Goal: Information Seeking & Learning: Compare options

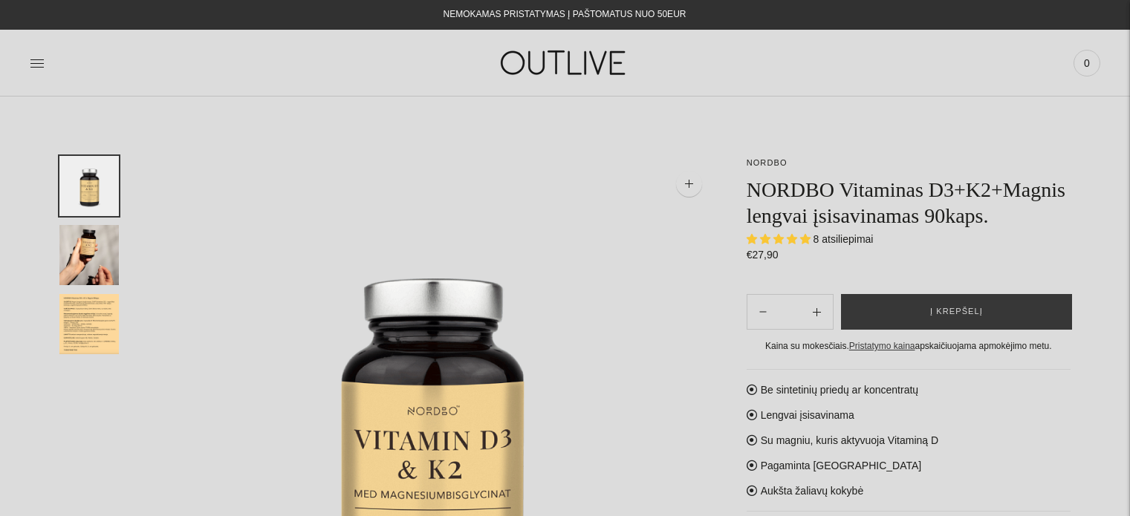
select select "**********"
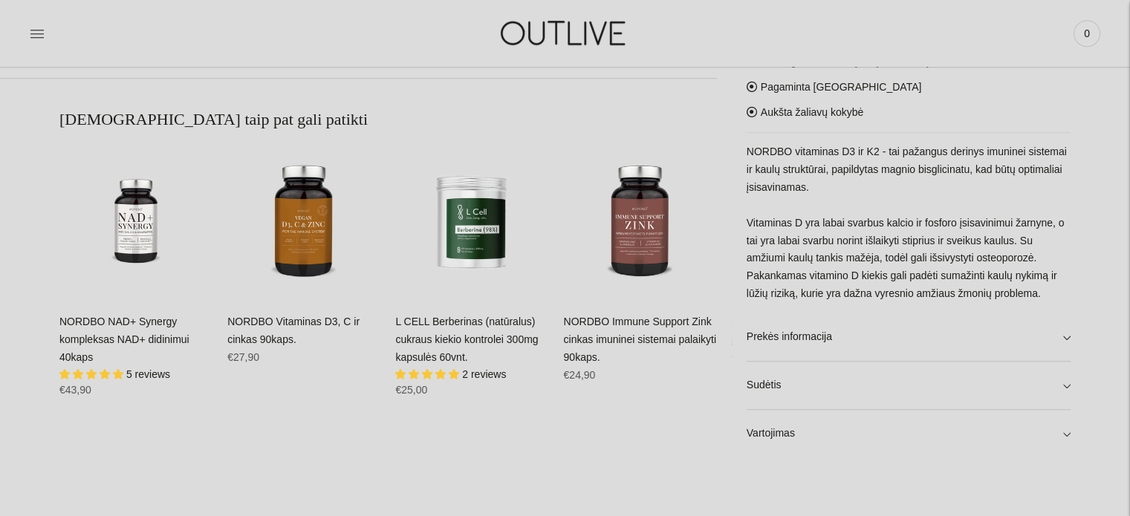
scroll to position [965, 0]
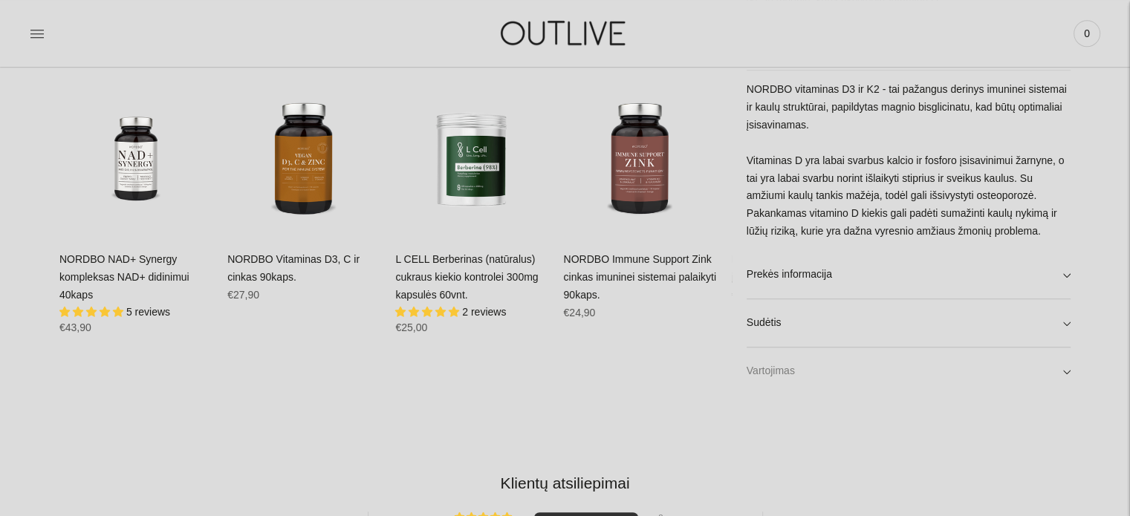
click at [1064, 374] on link "Vartojimas" at bounding box center [908, 372] width 324 height 48
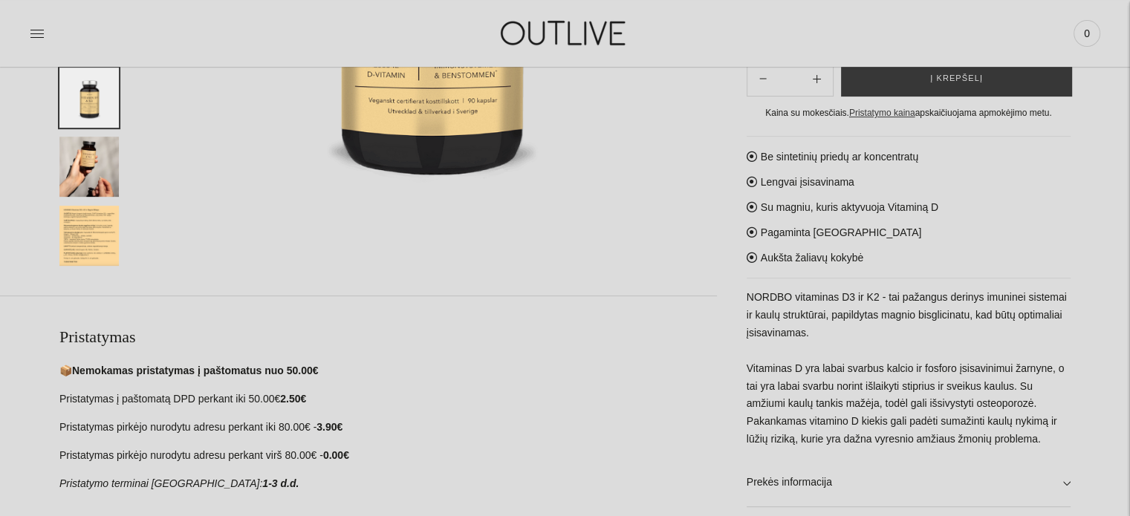
scroll to position [520, 0]
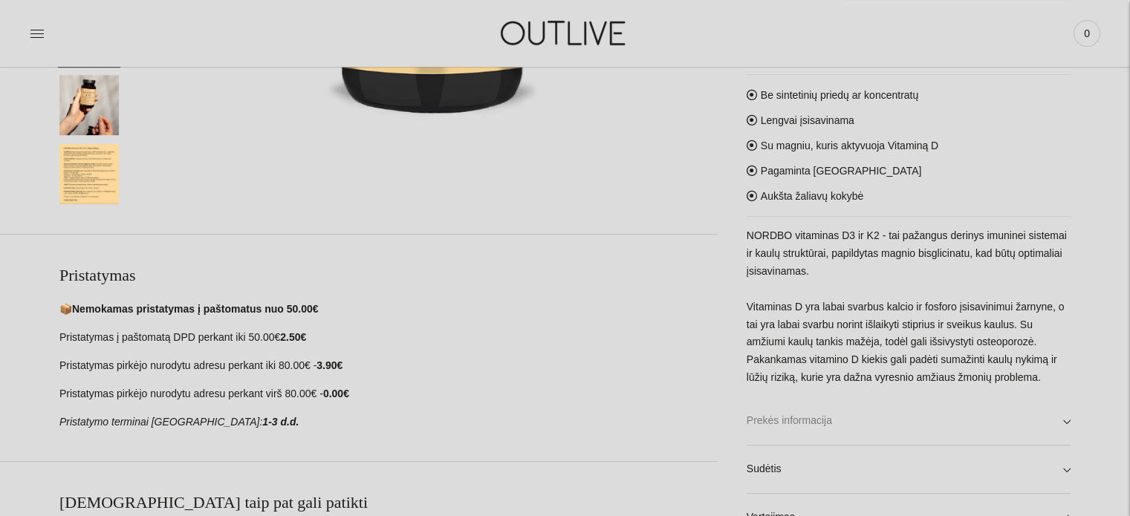
click at [1064, 404] on link "Prekės informacija" at bounding box center [908, 421] width 324 height 48
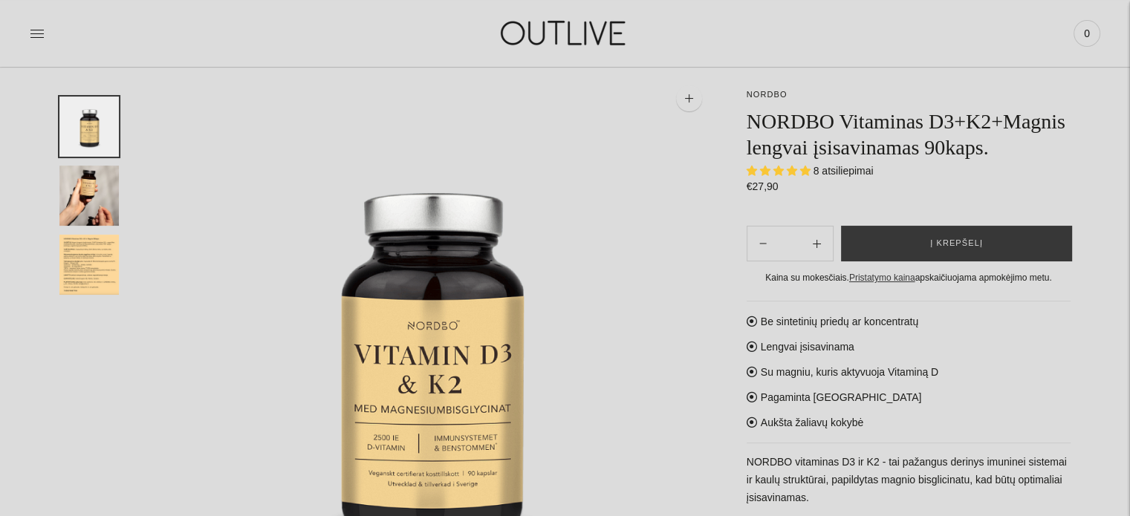
scroll to position [0, 0]
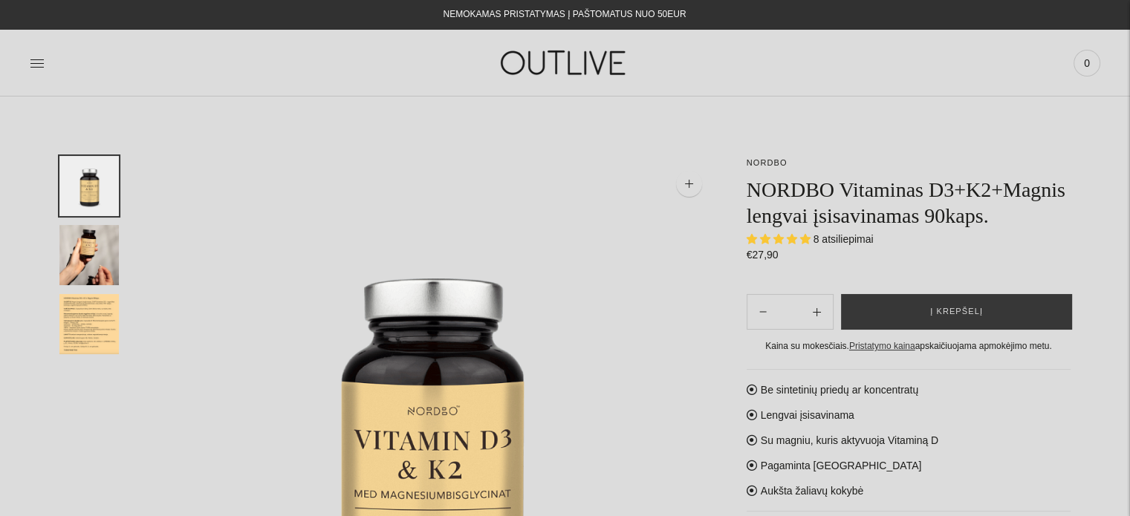
click at [84, 317] on img "Translation missing: en.general.accessibility.image_thumbail" at bounding box center [88, 324] width 59 height 60
select select "**********"
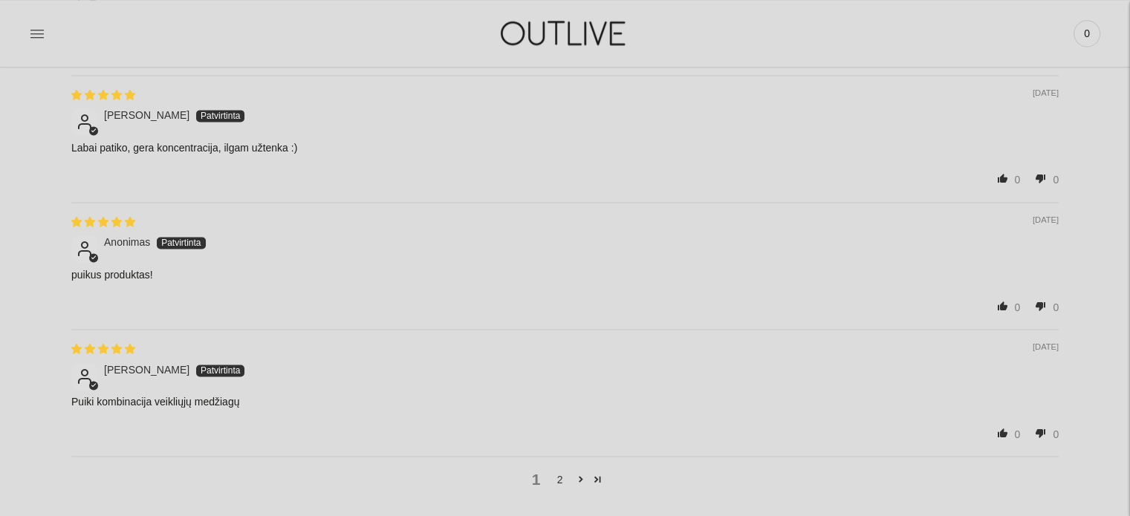
scroll to position [2543, 0]
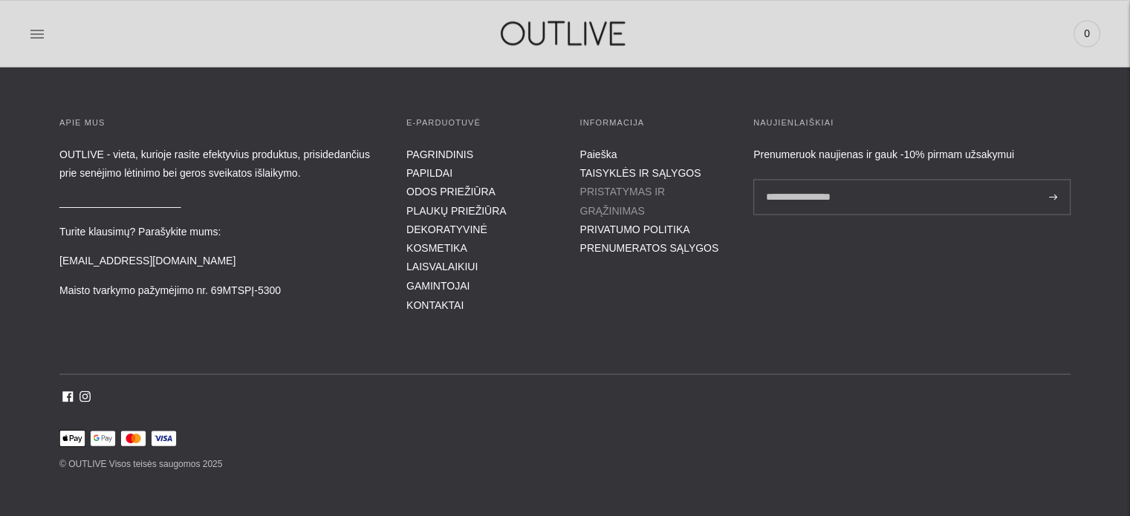
click at [616, 189] on link "PRISTATYMAS IR GRĄŽINIMAS" at bounding box center [622, 201] width 85 height 30
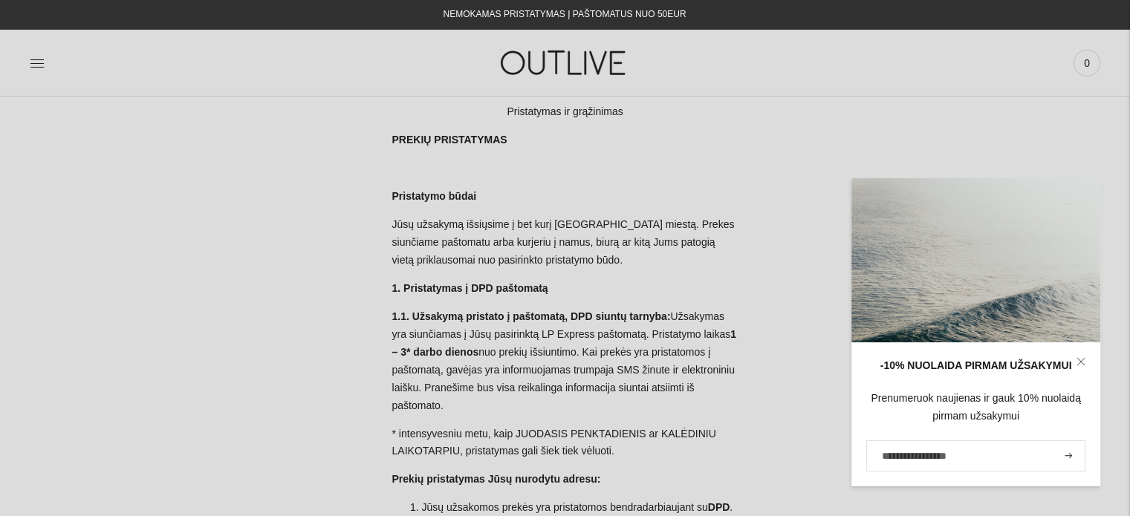
click at [36, 64] on icon at bounding box center [37, 63] width 15 height 15
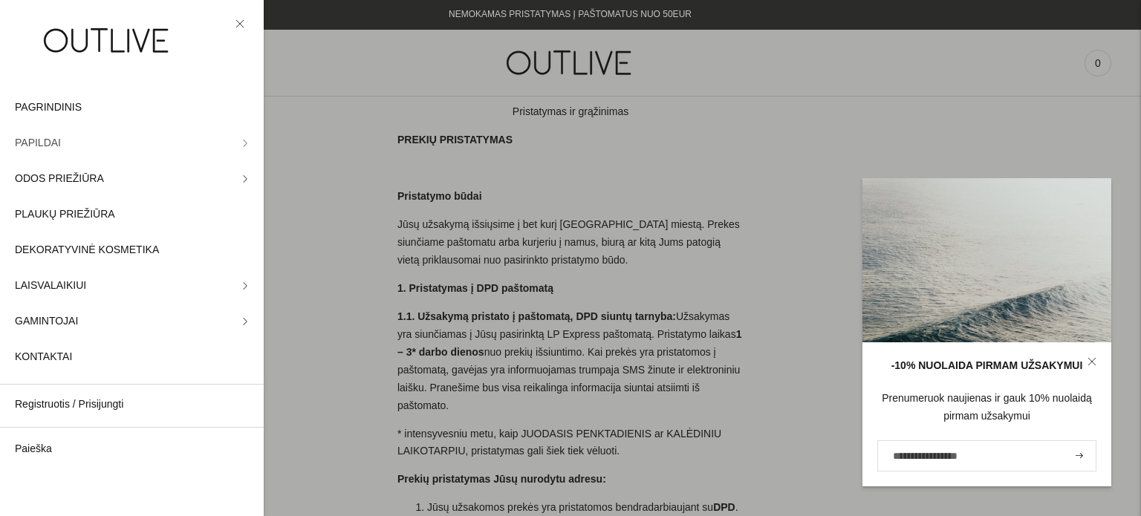
click at [241, 141] on icon at bounding box center [244, 143] width 7 height 7
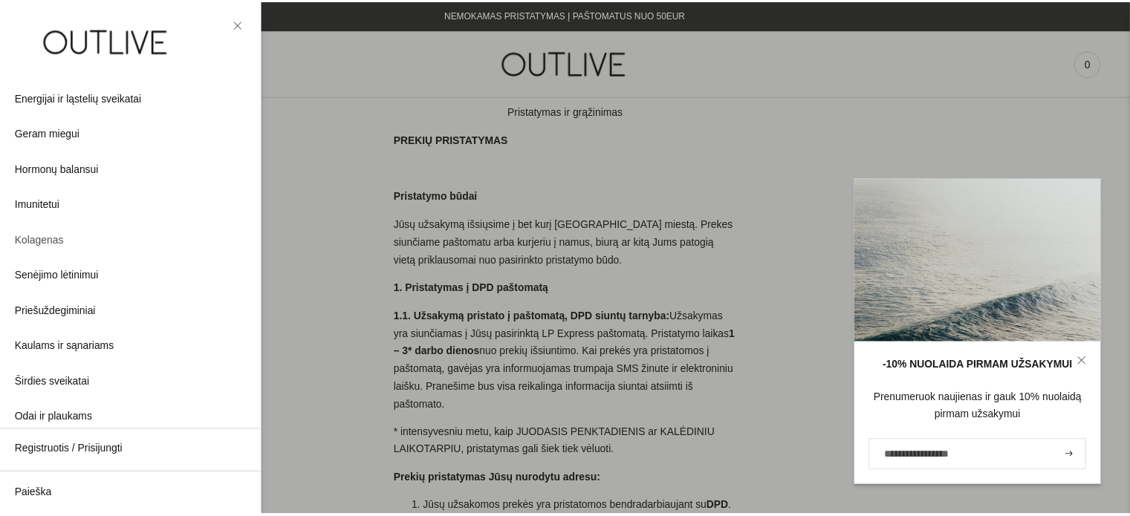
scroll to position [223, 0]
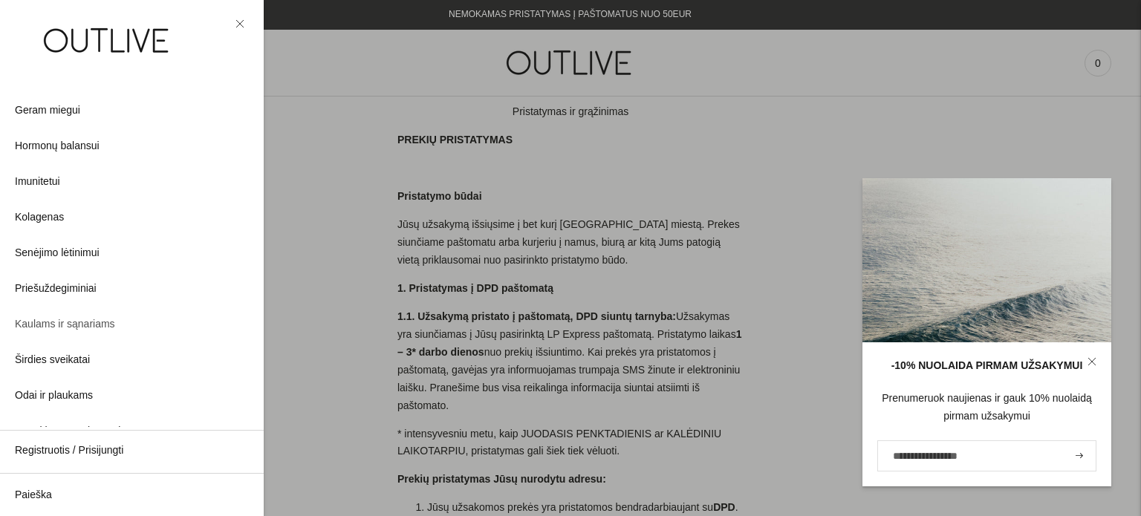
click at [99, 325] on span "Kaulams ir sąnariams" at bounding box center [65, 325] width 100 height 18
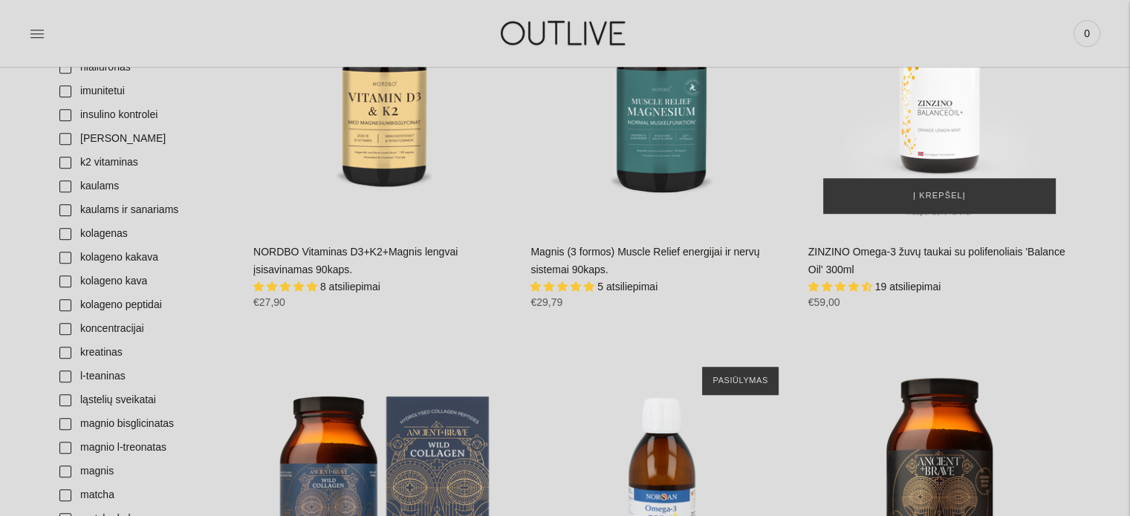
scroll to position [891, 0]
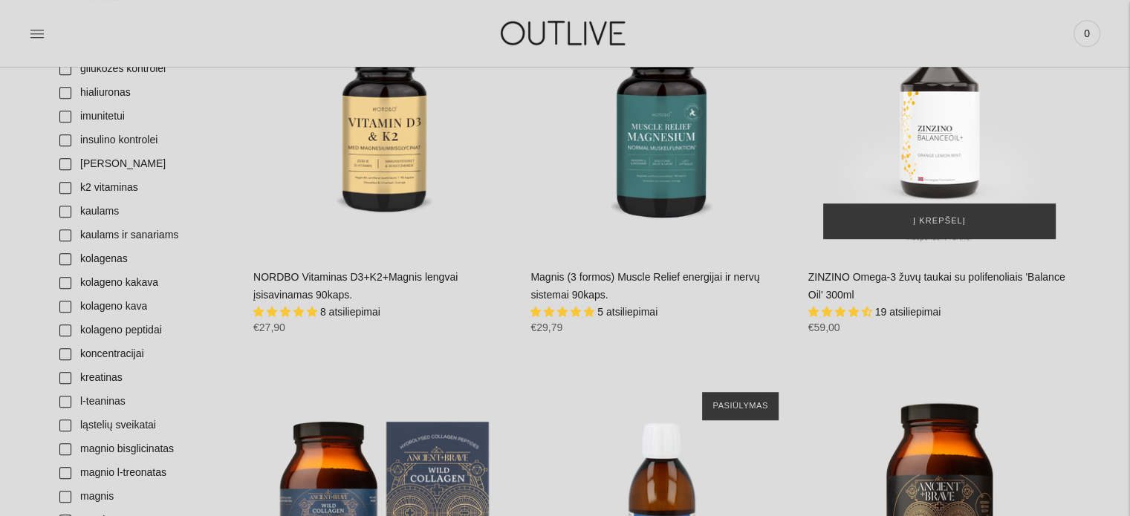
click at [939, 137] on img "ZINZINO Omega-3 žuvų taukai su polifenoliais 'Balance Oil' 300ml\a" at bounding box center [939, 122] width 262 height 262
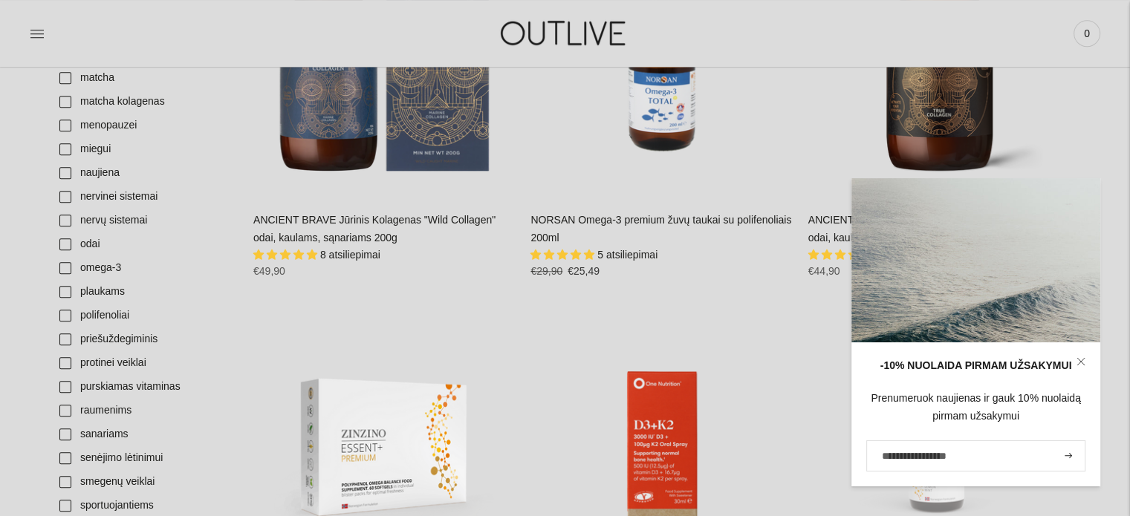
scroll to position [1337, 0]
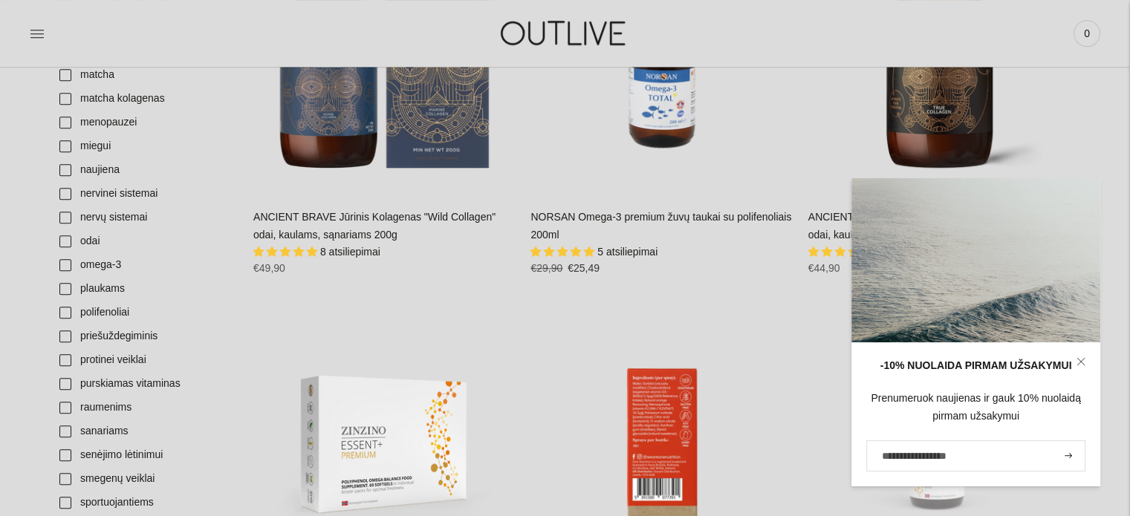
click at [778, 342] on div "ONE NUTRITION Purškiamas D3 + K2 Vitaminas 30 ml\a" at bounding box center [661, 449] width 262 height 262
click at [105, 253] on link "omega-3" at bounding box center [145, 265] width 188 height 24
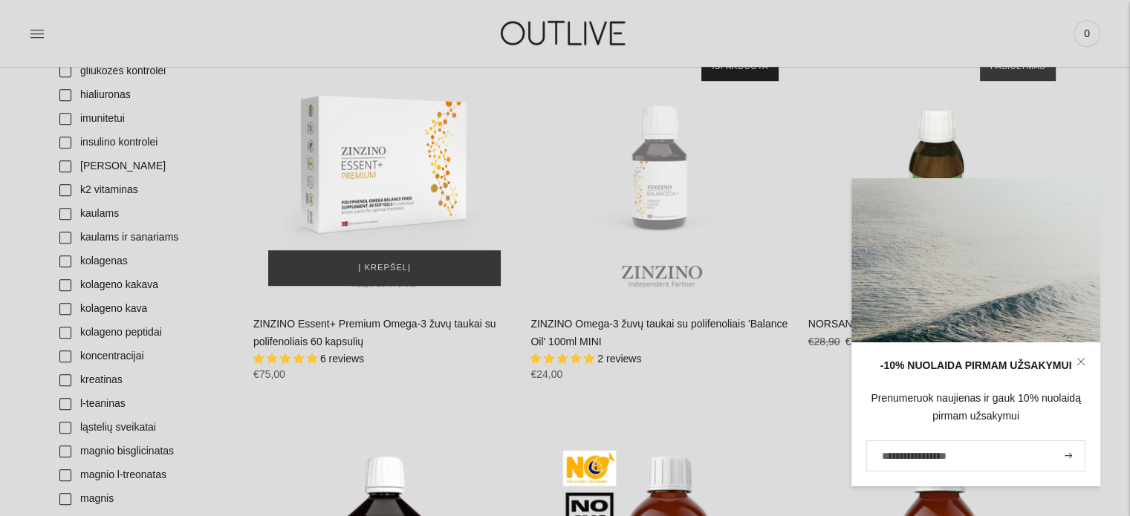
scroll to position [891, 0]
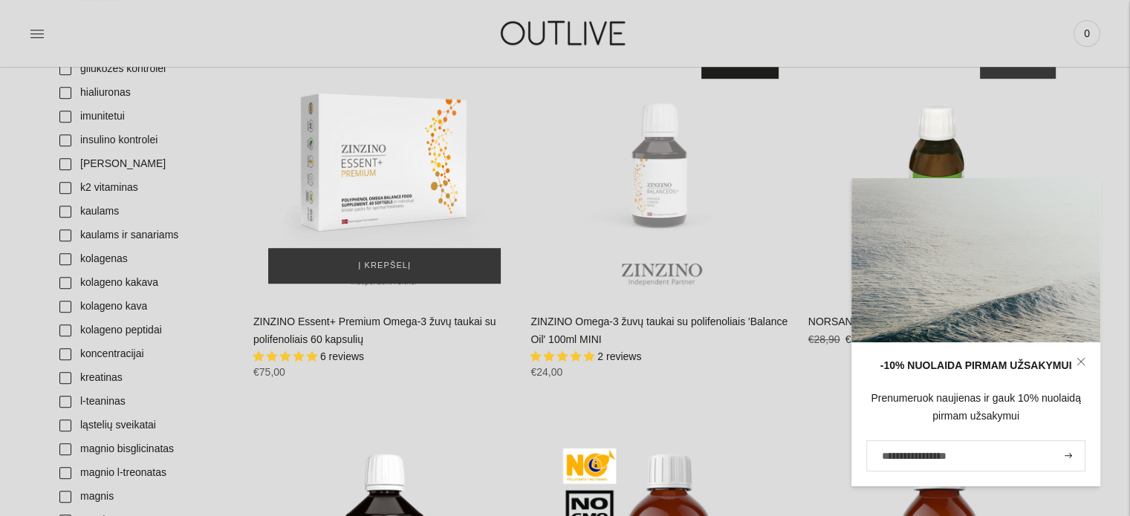
click at [374, 173] on img "ZINZINO Essent+ Premium Omega-3 žuvų taukai su polifenoliais 60 kapsulių\a" at bounding box center [384, 167] width 262 height 262
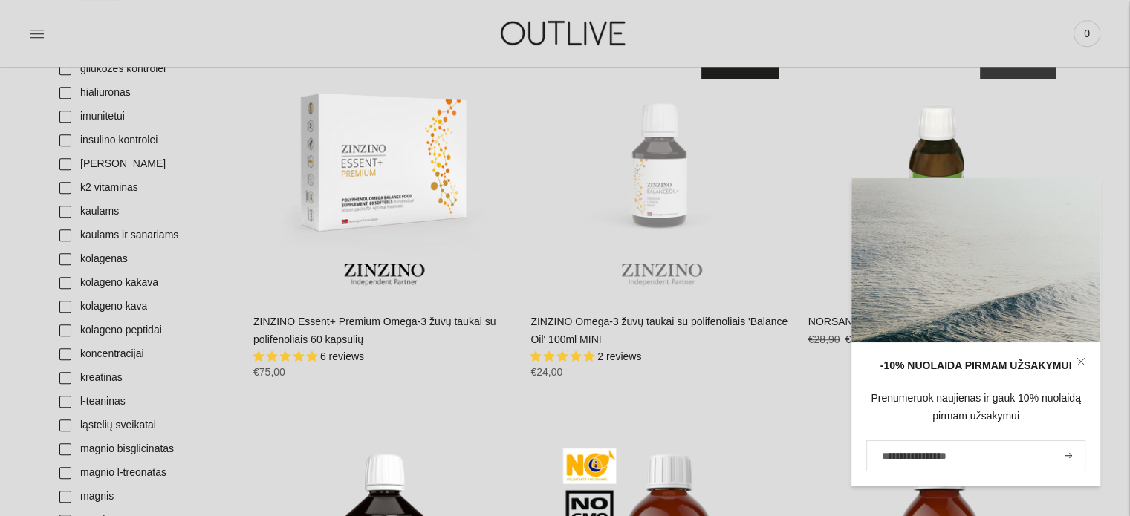
click at [1081, 357] on icon at bounding box center [1080, 361] width 9 height 9
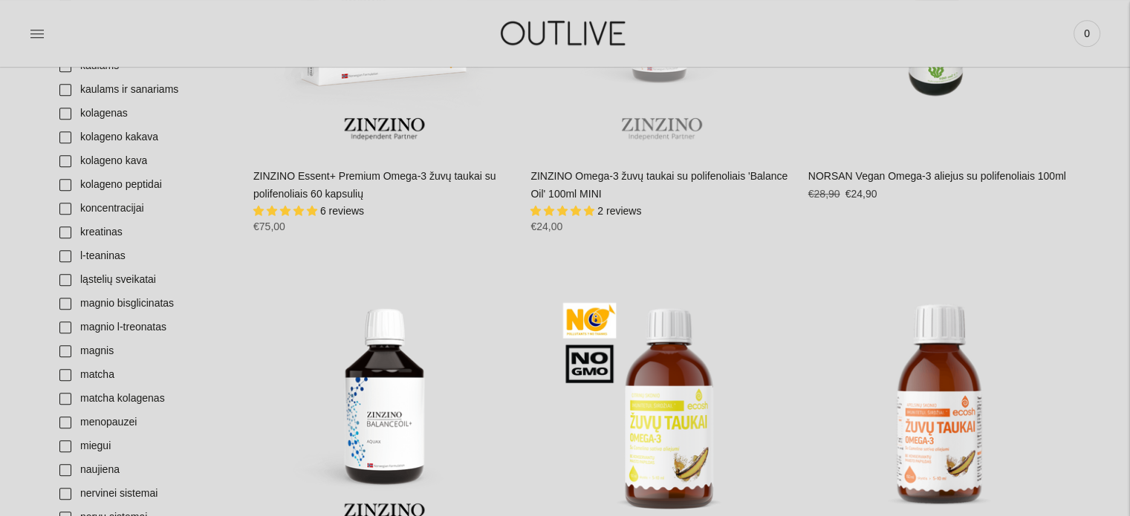
scroll to position [1263, 0]
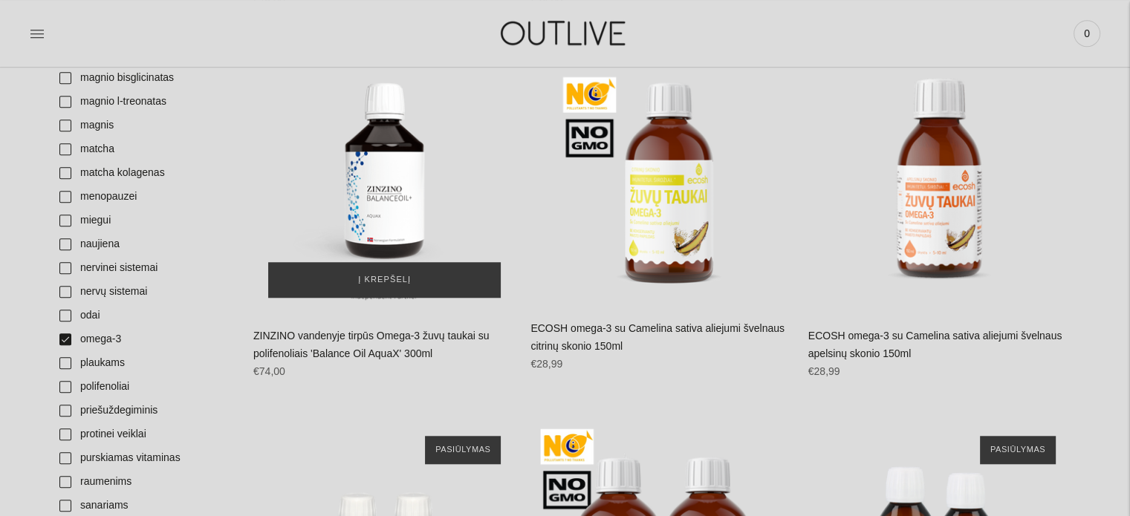
click at [380, 174] on img "ZINZINO vandenyje tirpūs Omega-3 žuvų taukai su polifenoliais 'Balance Oil Aqua…" at bounding box center [384, 182] width 262 height 262
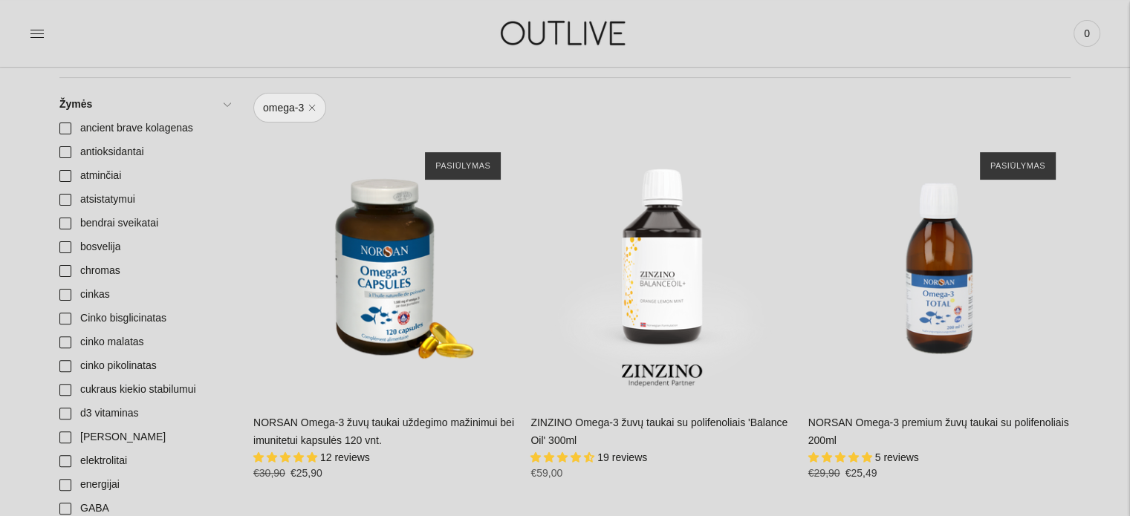
scroll to position [371, 0]
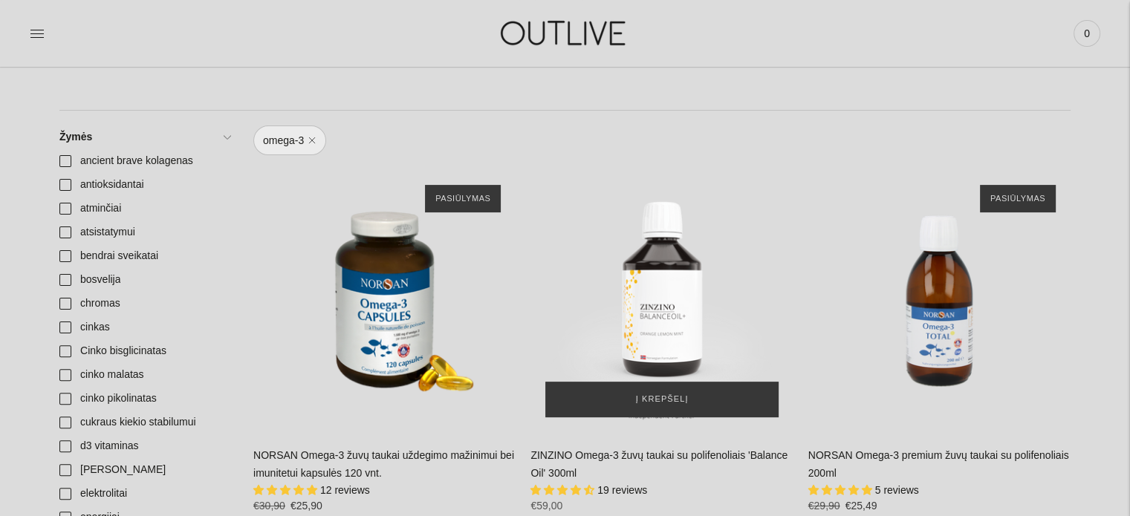
click at [648, 281] on img "ZINZINO Omega-3 žuvų taukai su polifenoliais 'Balance Oil' 300ml\a" at bounding box center [661, 301] width 262 height 262
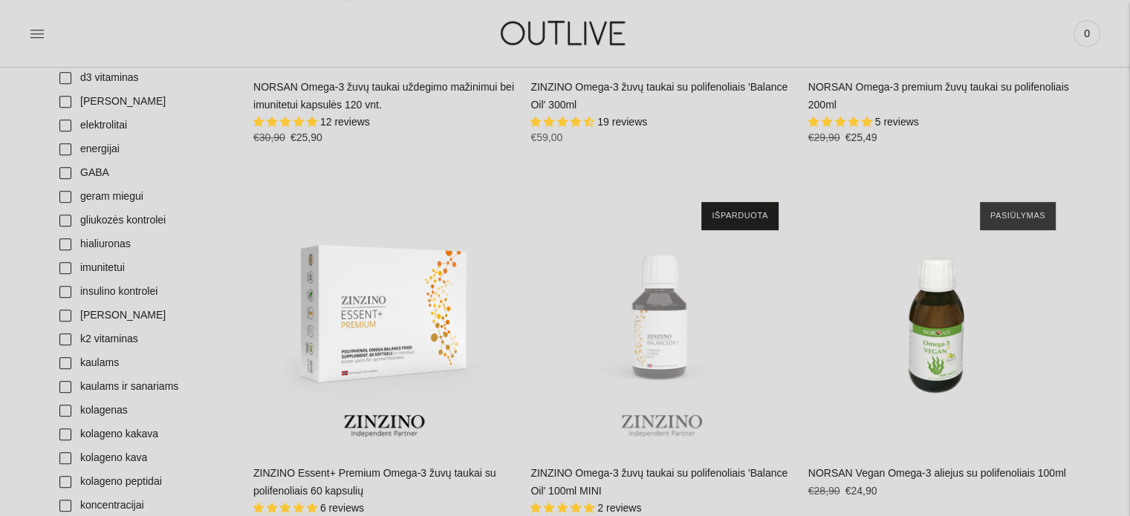
scroll to position [965, 0]
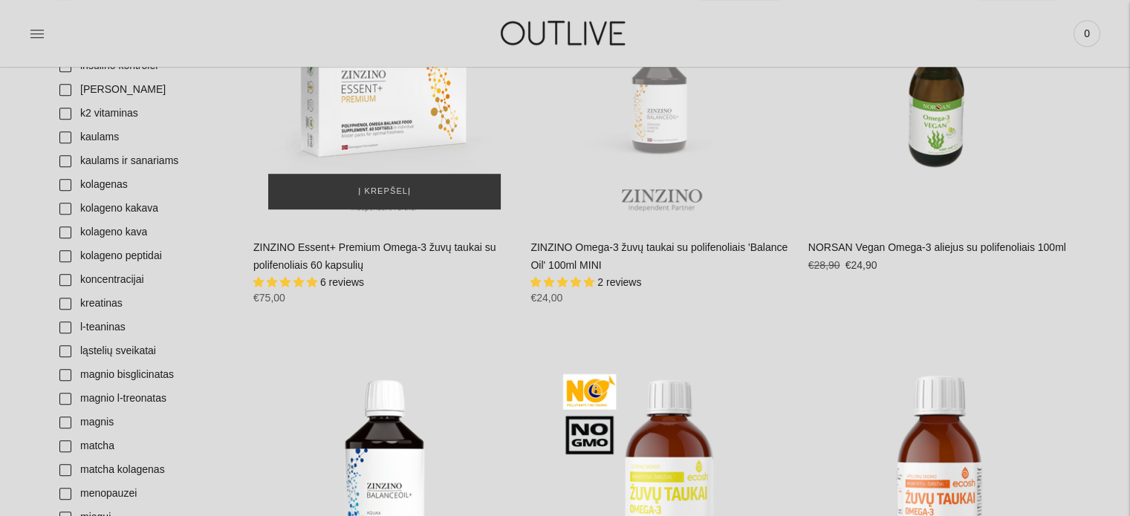
click at [394, 120] on img "ZINZINO Essent+ Premium Omega-3 žuvų taukai su polifenoliais 60 kapsulių\a" at bounding box center [384, 92] width 262 height 262
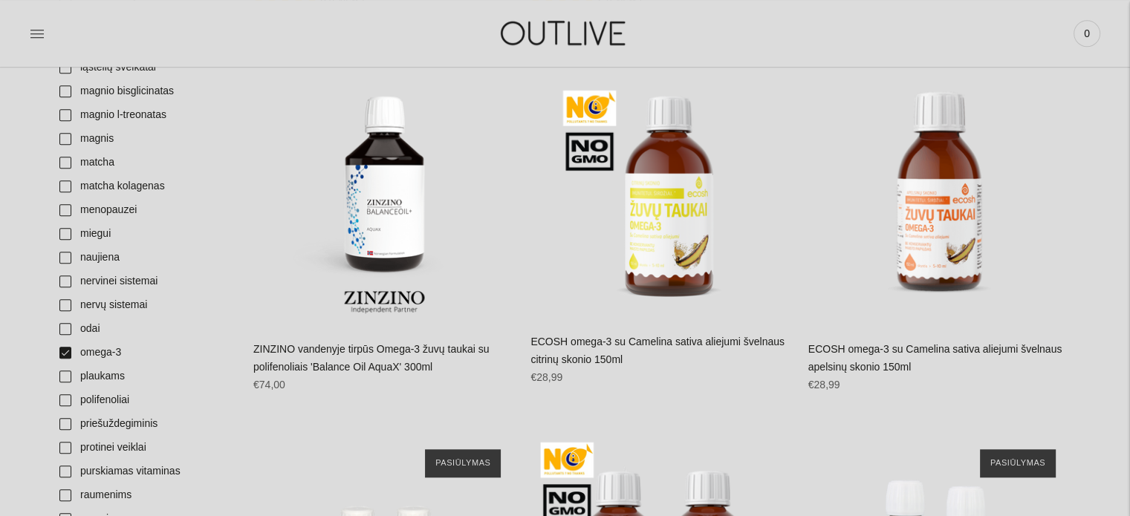
scroll to position [1263, 0]
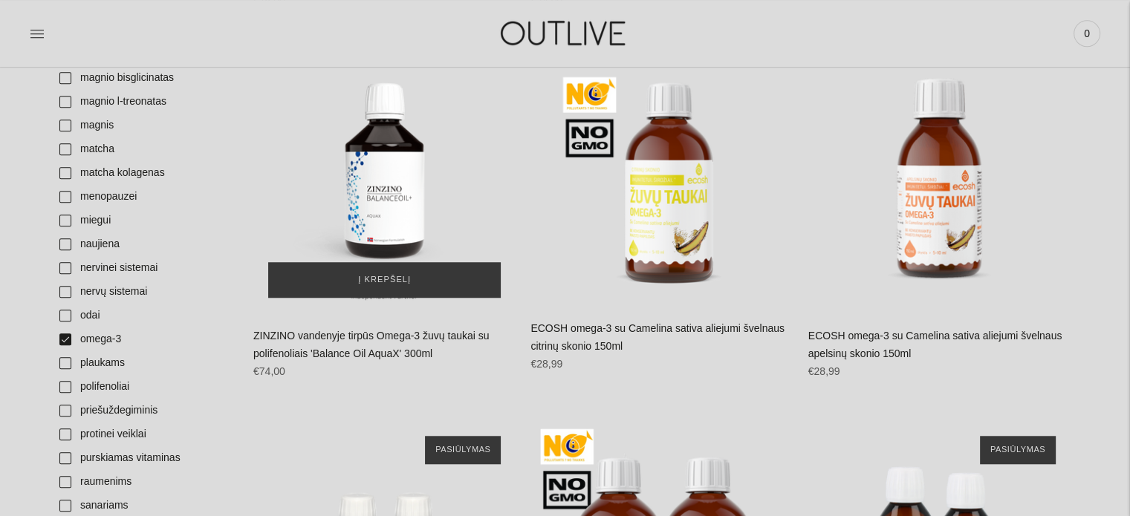
click at [376, 170] on img "ZINZINO vandenyje tirpūs Omega-3 žuvų taukai su polifenoliais 'Balance Oil Aqua…" at bounding box center [384, 182] width 262 height 262
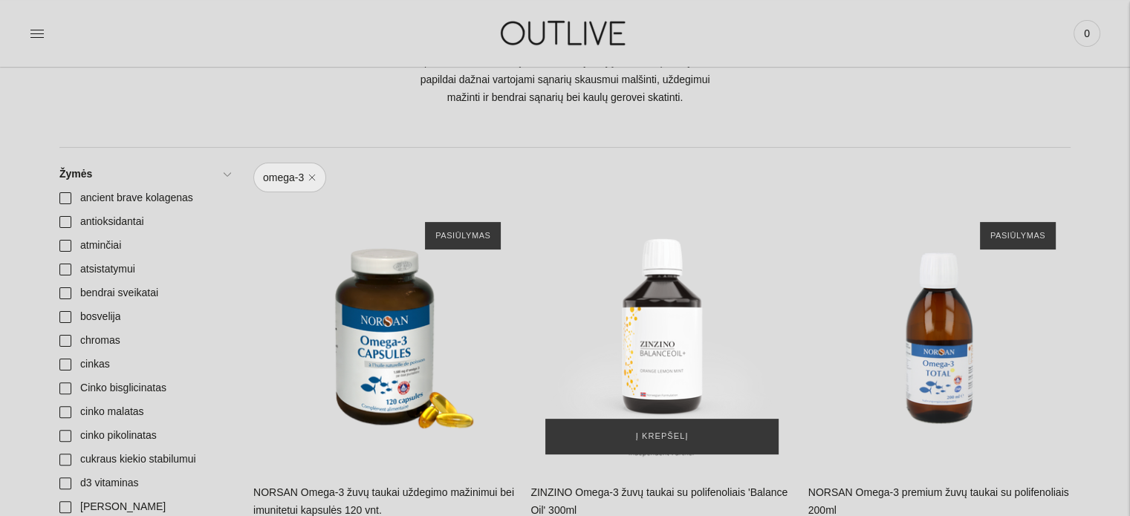
scroll to position [446, 0]
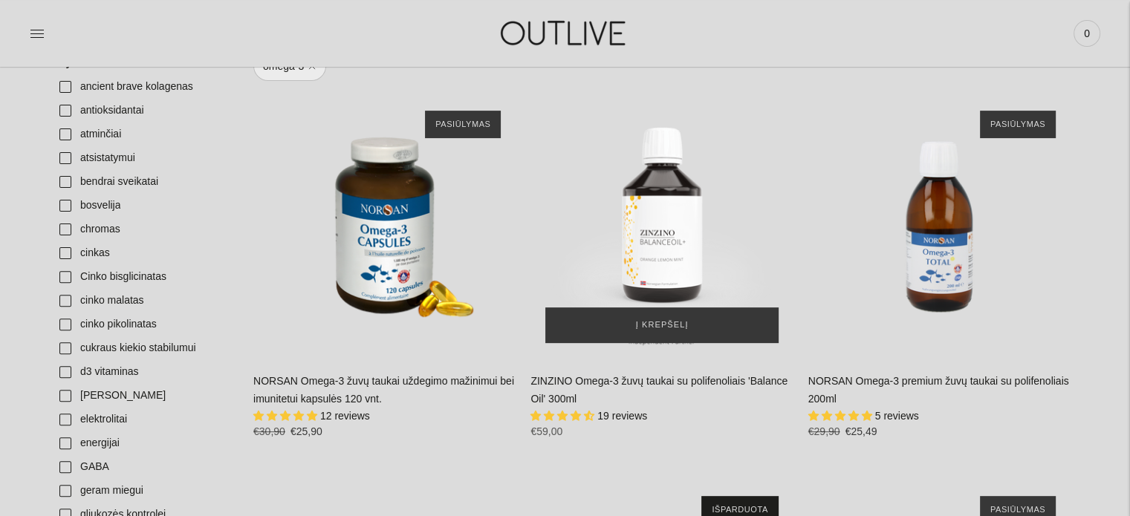
click at [645, 210] on img "ZINZINO Omega-3 žuvų taukai su polifenoliais 'Balance Oil' 300ml\a" at bounding box center [661, 227] width 262 height 262
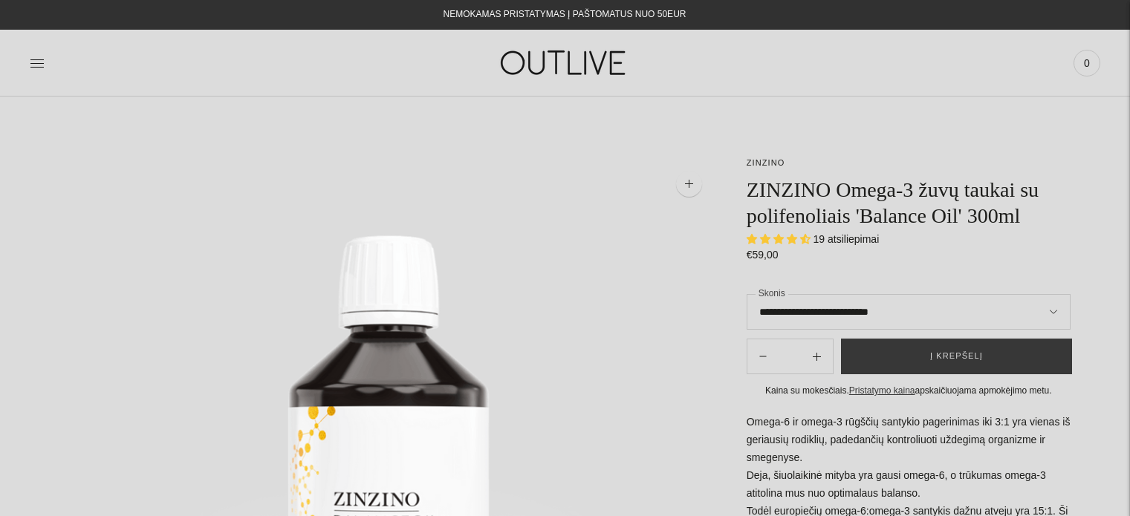
select select "**********"
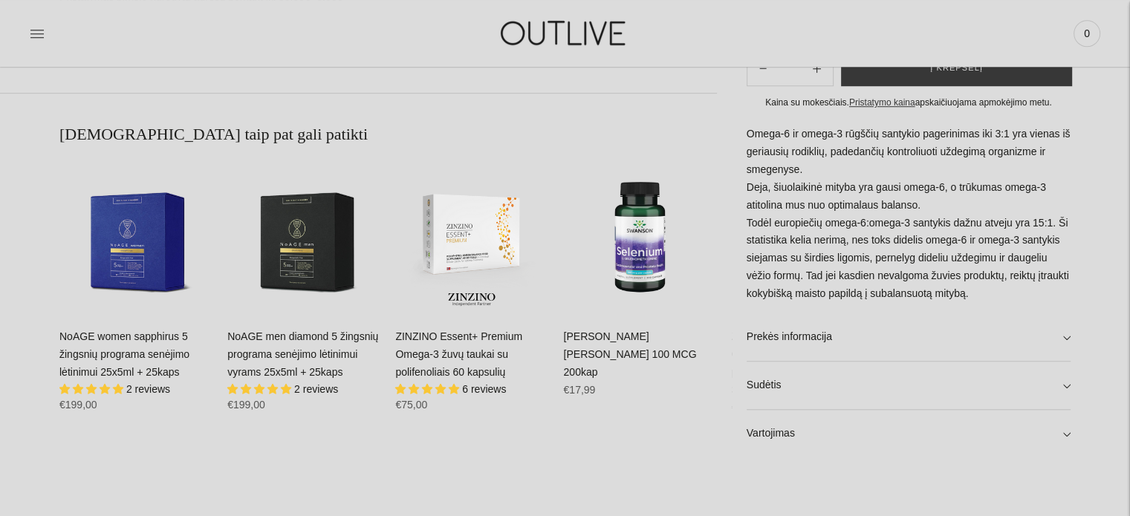
scroll to position [965, 0]
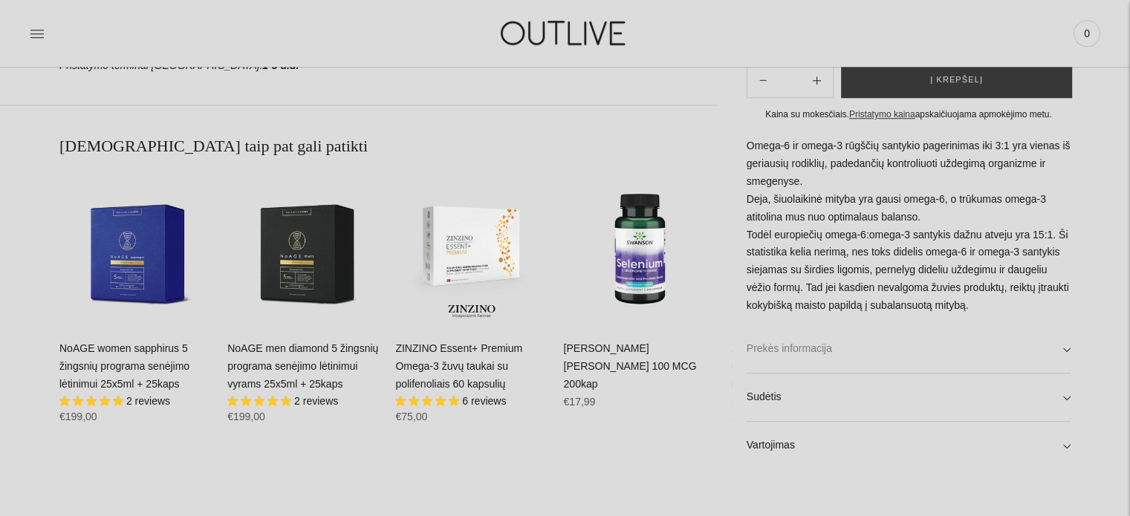
click at [1065, 350] on link "Prekės informacija" at bounding box center [908, 349] width 324 height 48
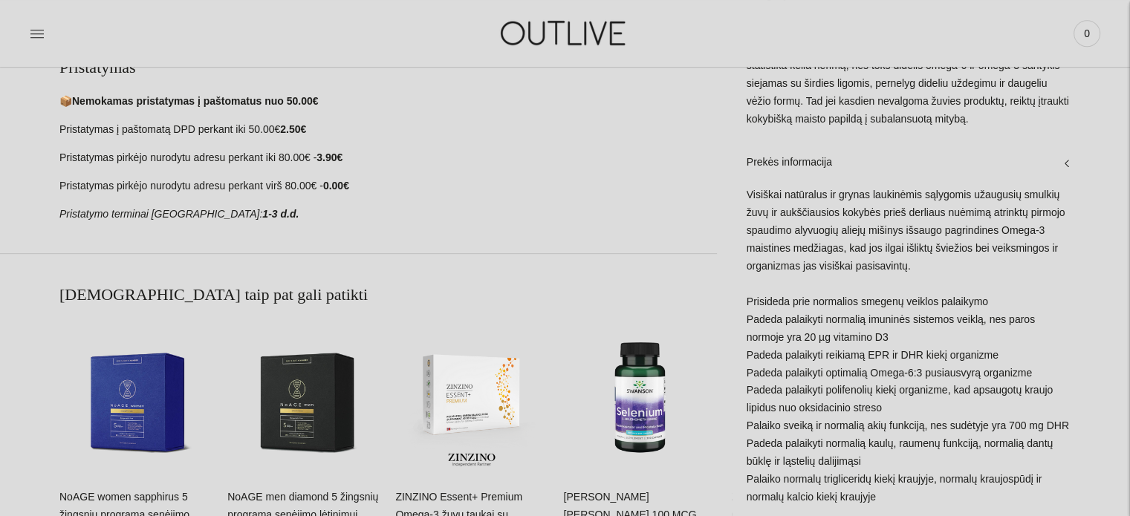
scroll to position [1188, 0]
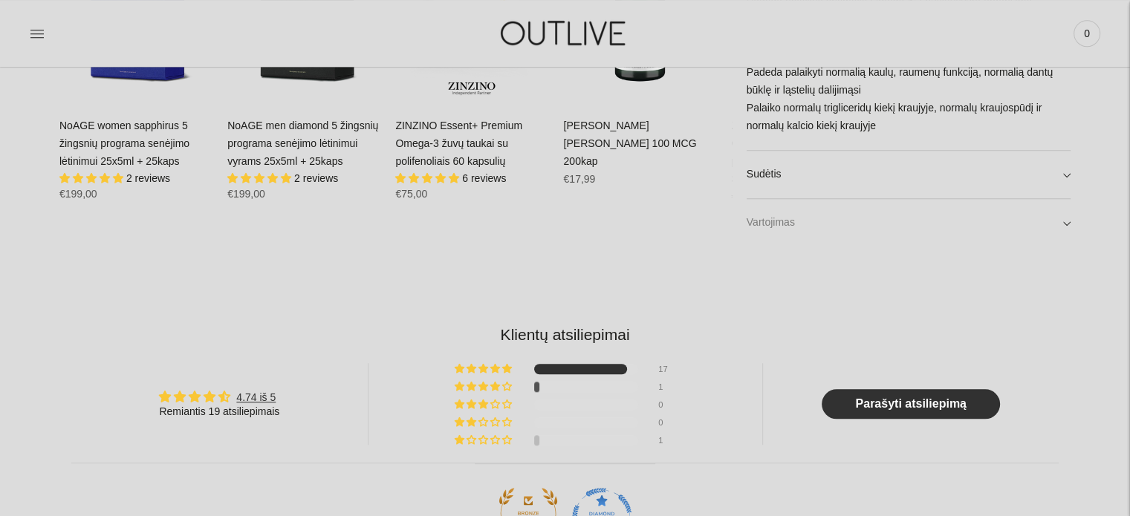
click at [1064, 220] on link "Vartojimas" at bounding box center [908, 223] width 324 height 48
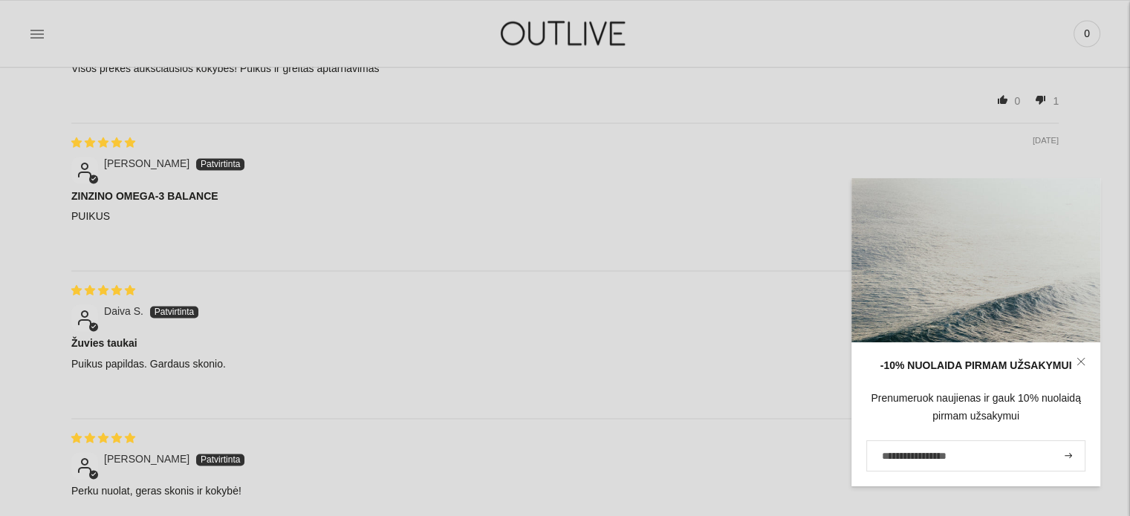
scroll to position [2451, 0]
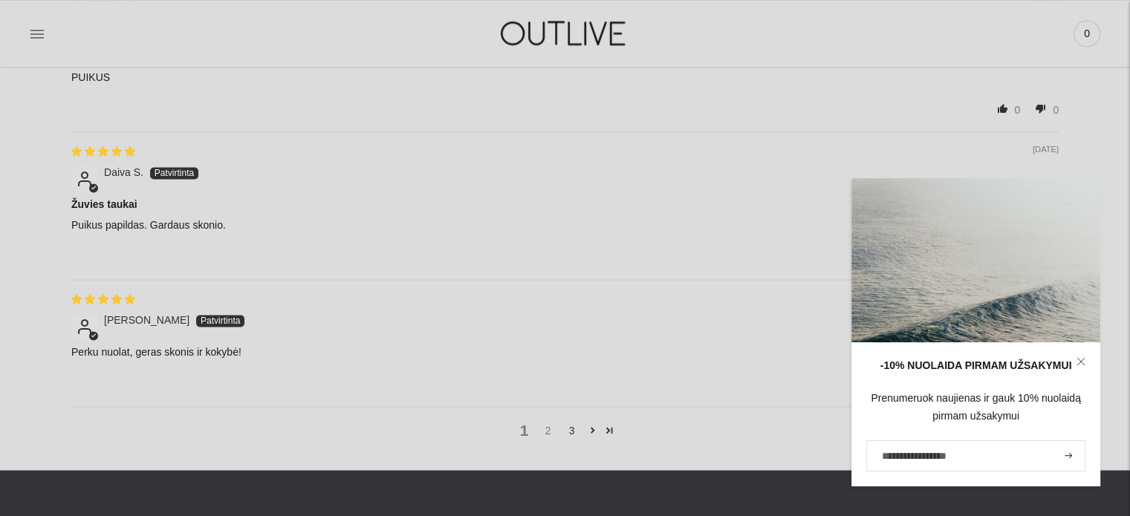
click at [548, 426] on link "2" at bounding box center [548, 430] width 24 height 16
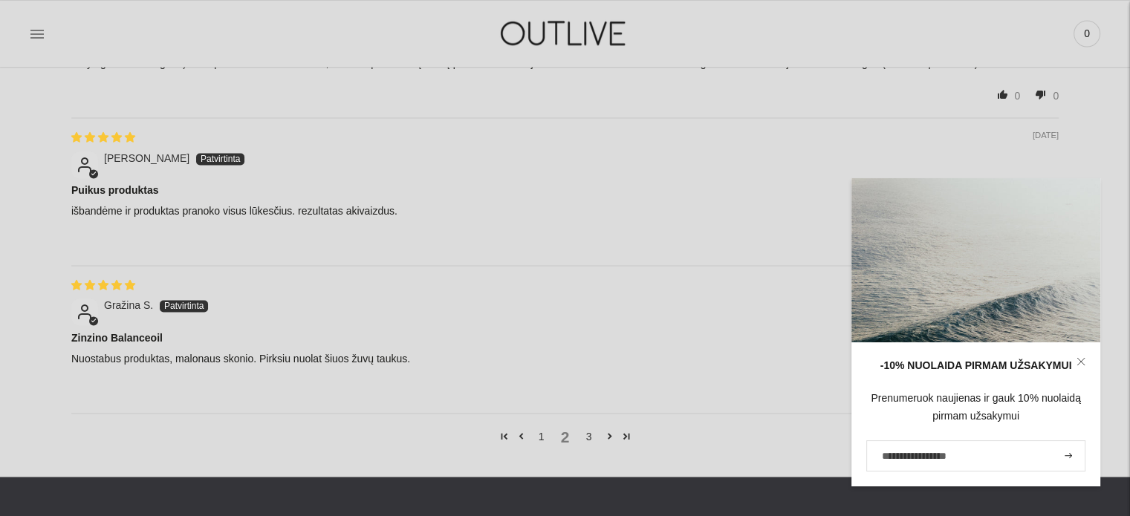
scroll to position [2478, 0]
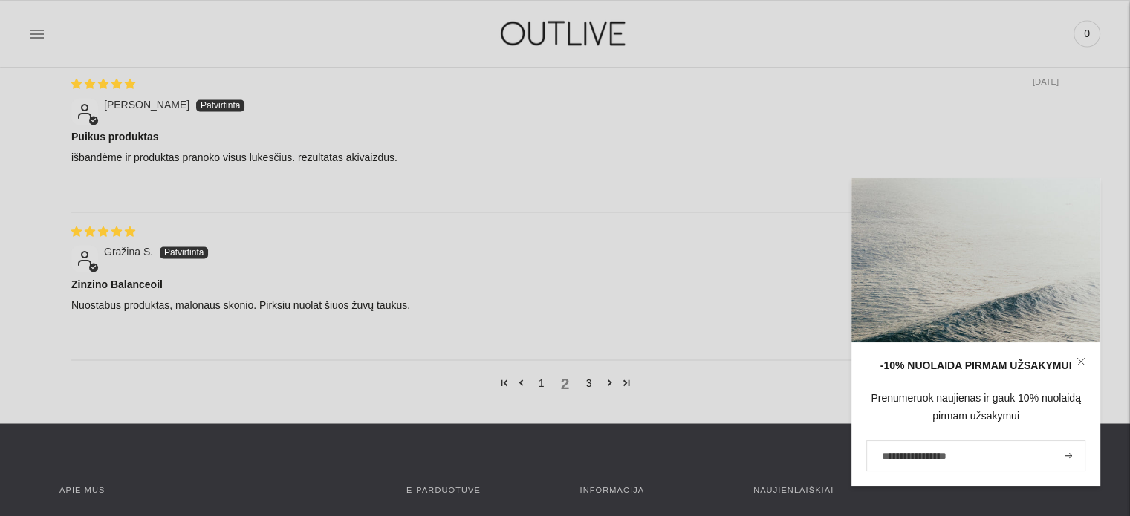
click at [589, 378] on link "3" at bounding box center [589, 382] width 24 height 16
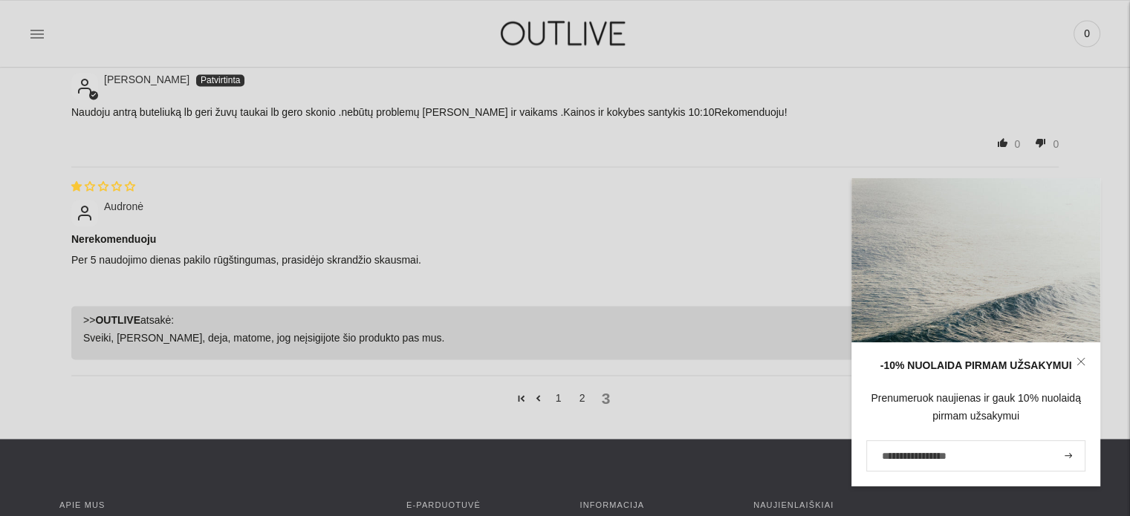
scroll to position [2255, 0]
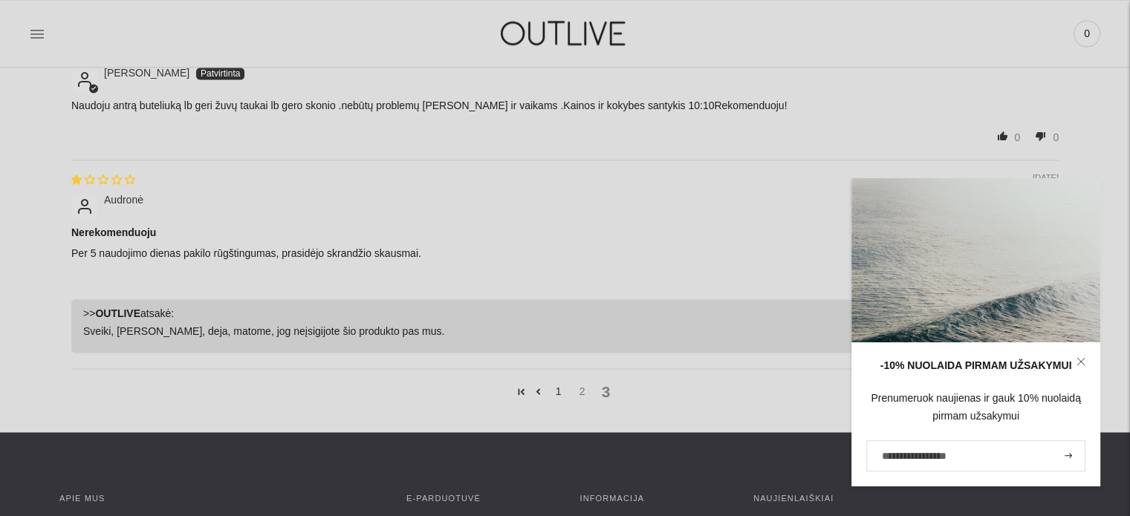
click at [582, 387] on link "2" at bounding box center [582, 391] width 24 height 16
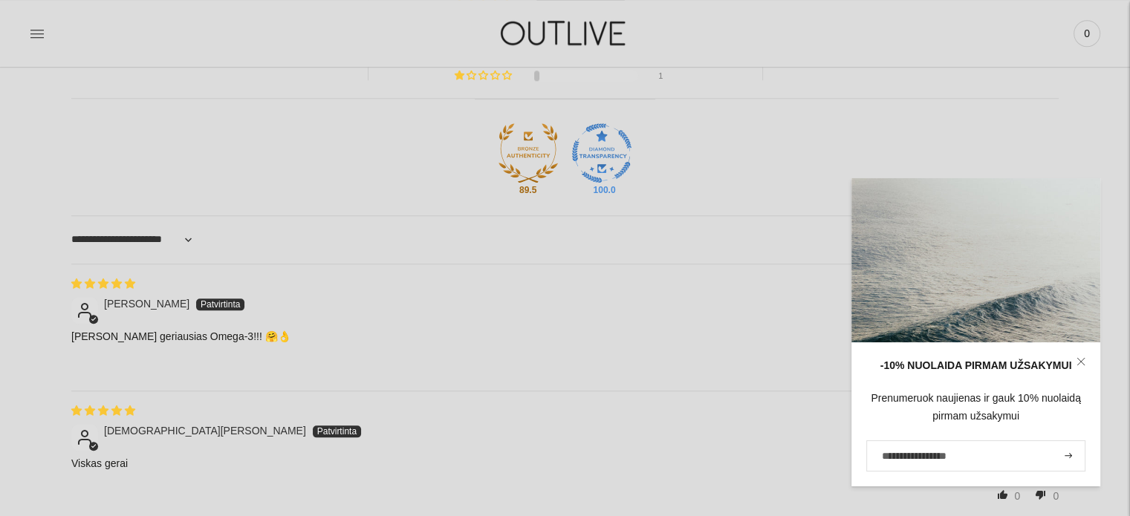
scroll to position [1438, 0]
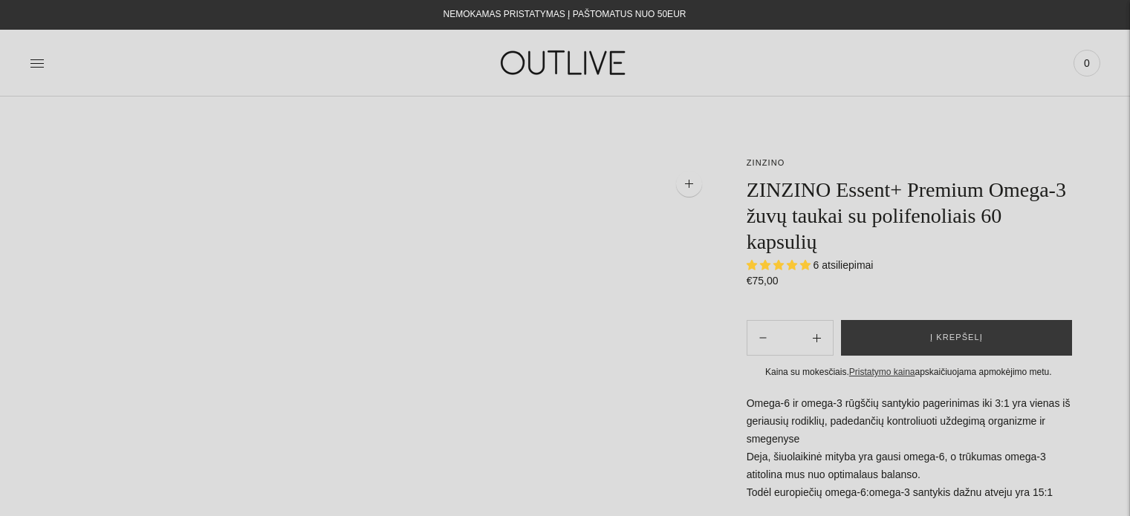
select select "**********"
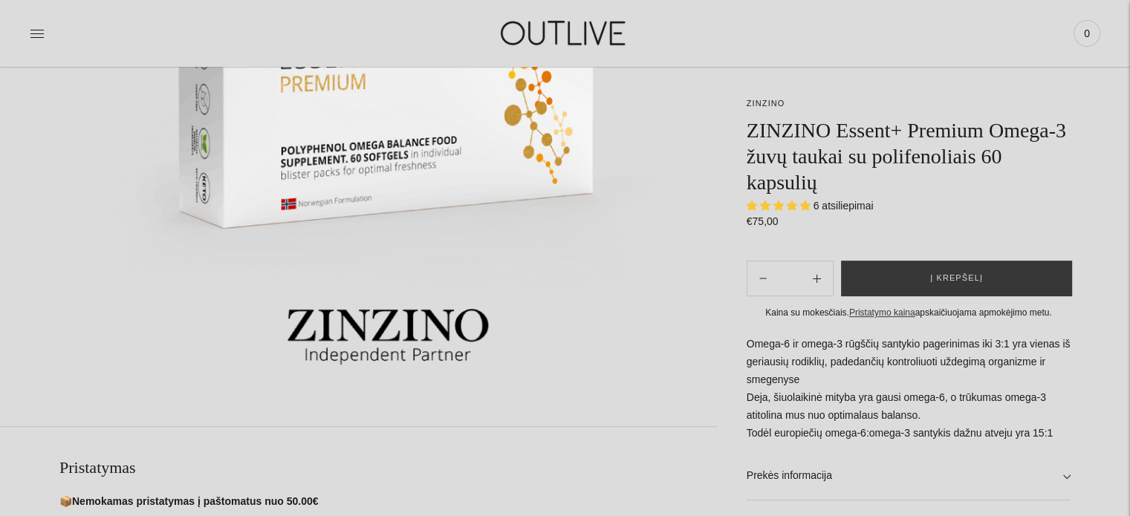
scroll to position [520, 0]
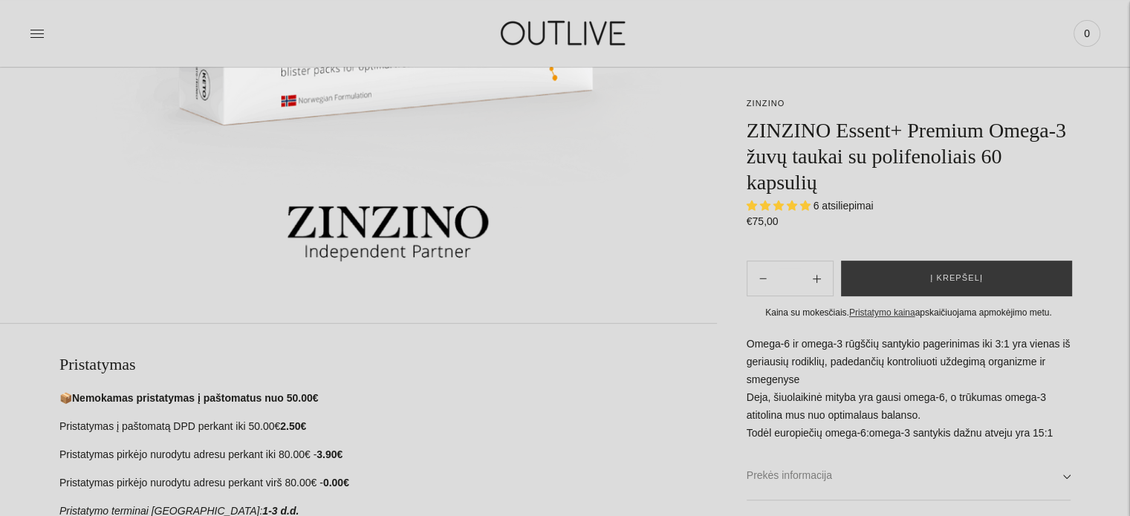
click at [1066, 478] on link "Prekės informacija" at bounding box center [908, 476] width 324 height 48
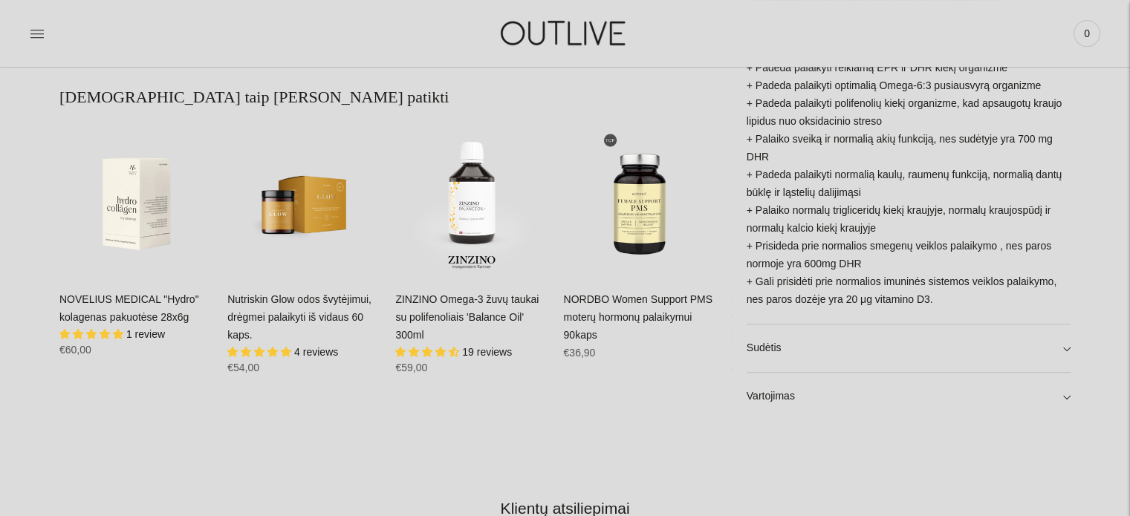
scroll to position [1040, 0]
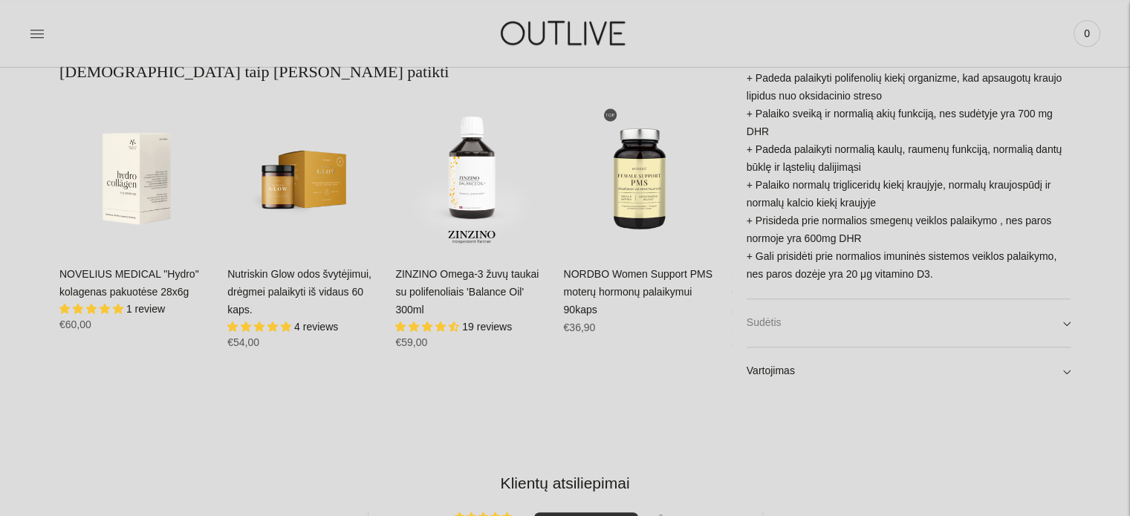
click at [1064, 325] on link "Sudėtis" at bounding box center [908, 323] width 324 height 48
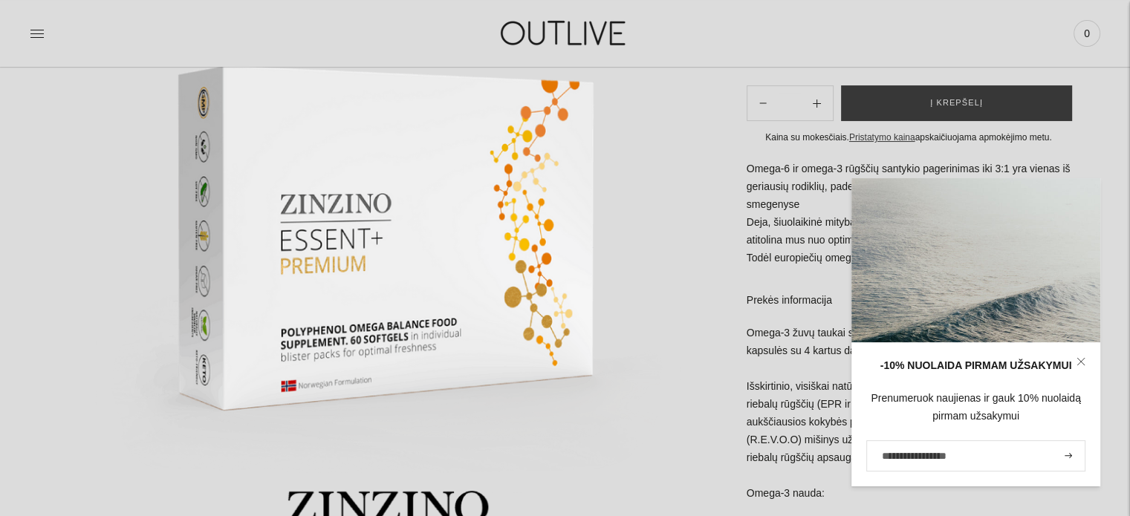
scroll to position [0, 0]
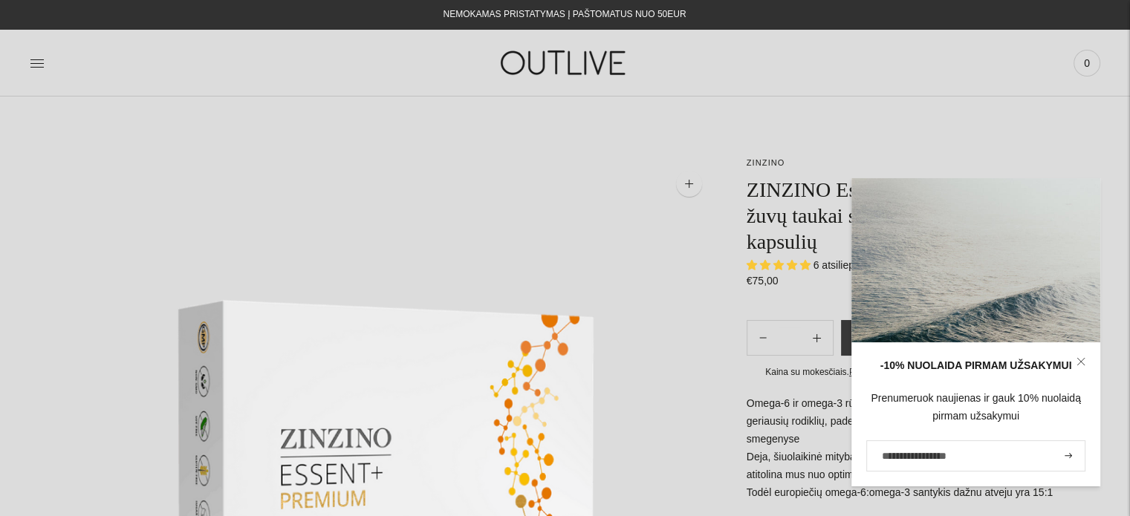
click at [1078, 359] on icon at bounding box center [1080, 361] width 9 height 9
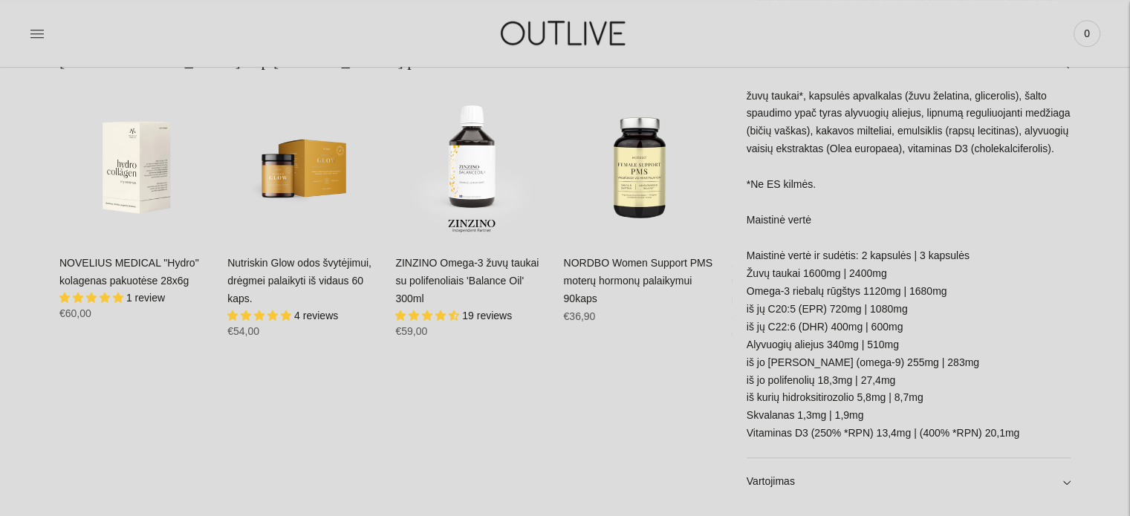
scroll to position [1188, 0]
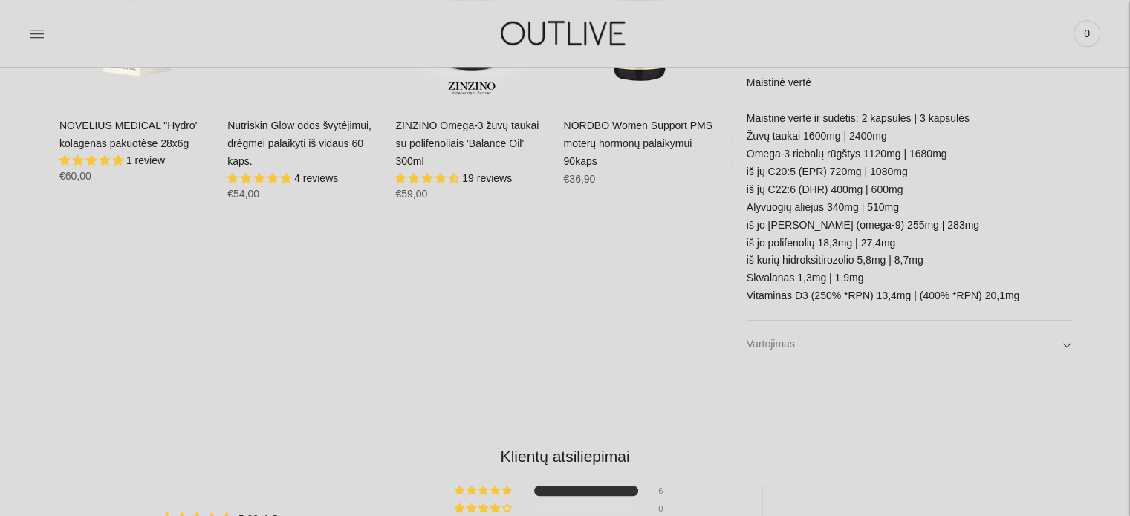
click at [1065, 347] on link "Vartojimas" at bounding box center [908, 345] width 324 height 48
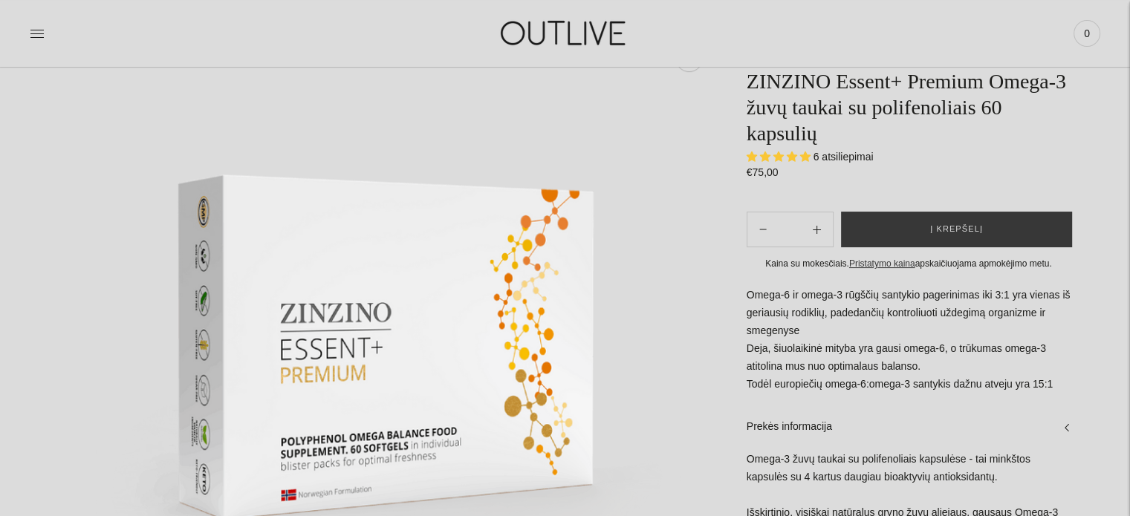
scroll to position [0, 0]
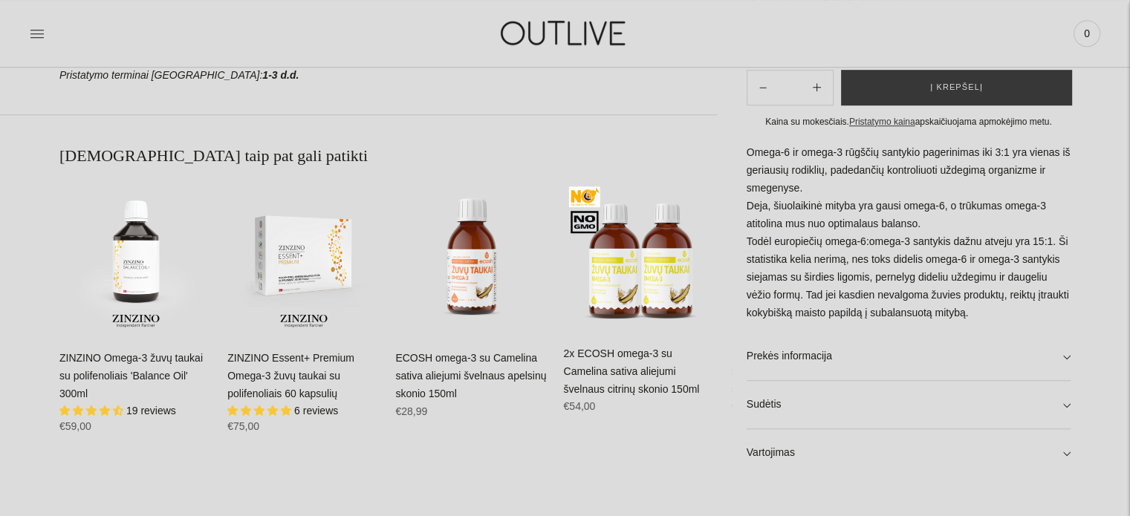
scroll to position [965, 0]
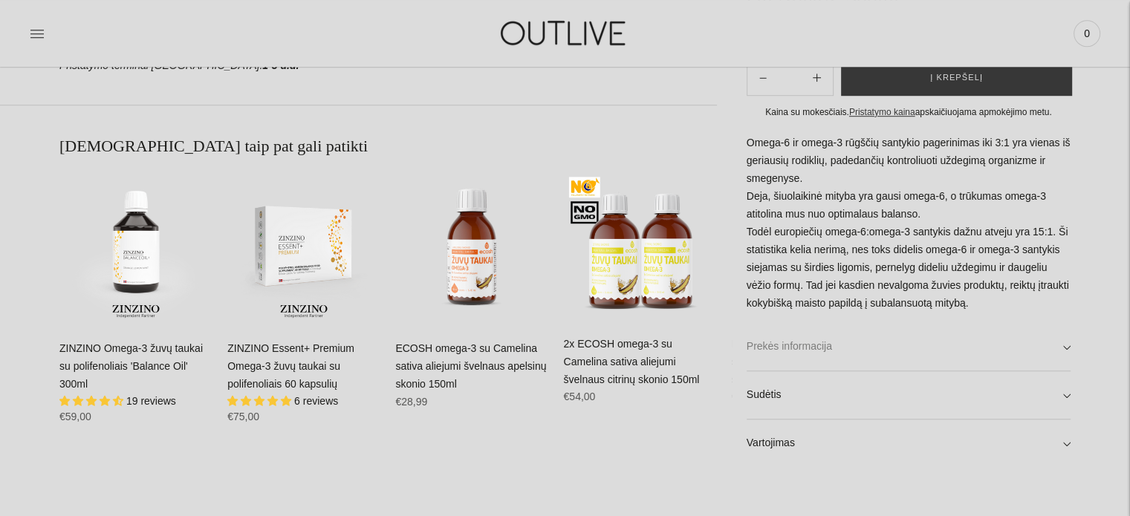
click at [1066, 348] on link "Prekės informacija" at bounding box center [908, 346] width 324 height 48
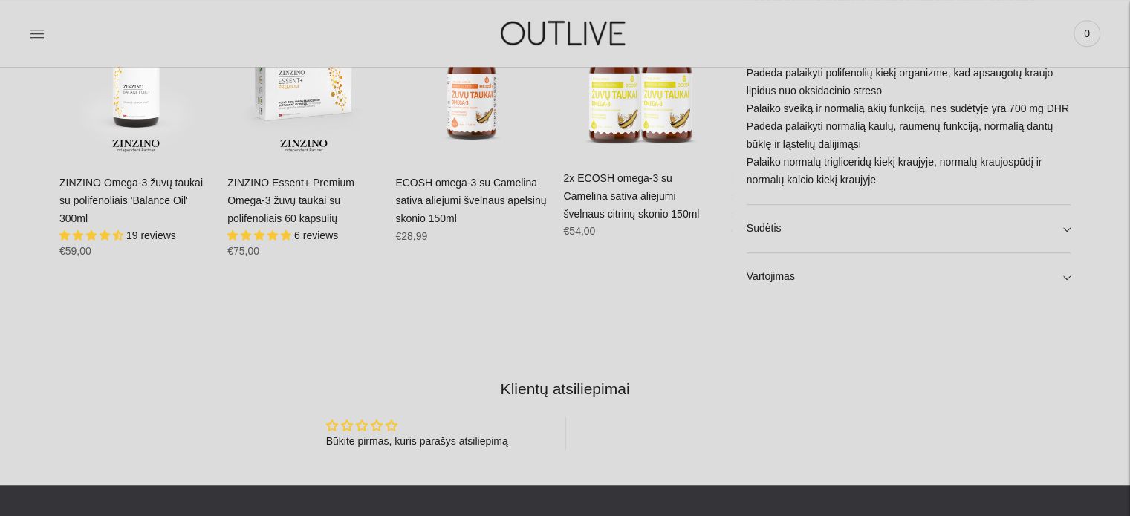
scroll to position [1188, 0]
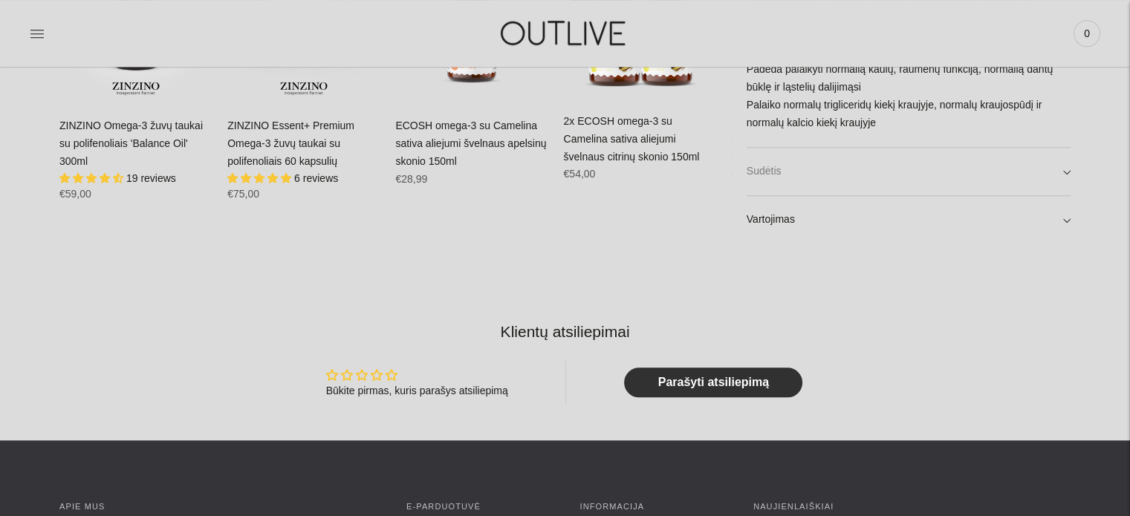
click at [1066, 172] on link "Sudėtis" at bounding box center [908, 172] width 324 height 48
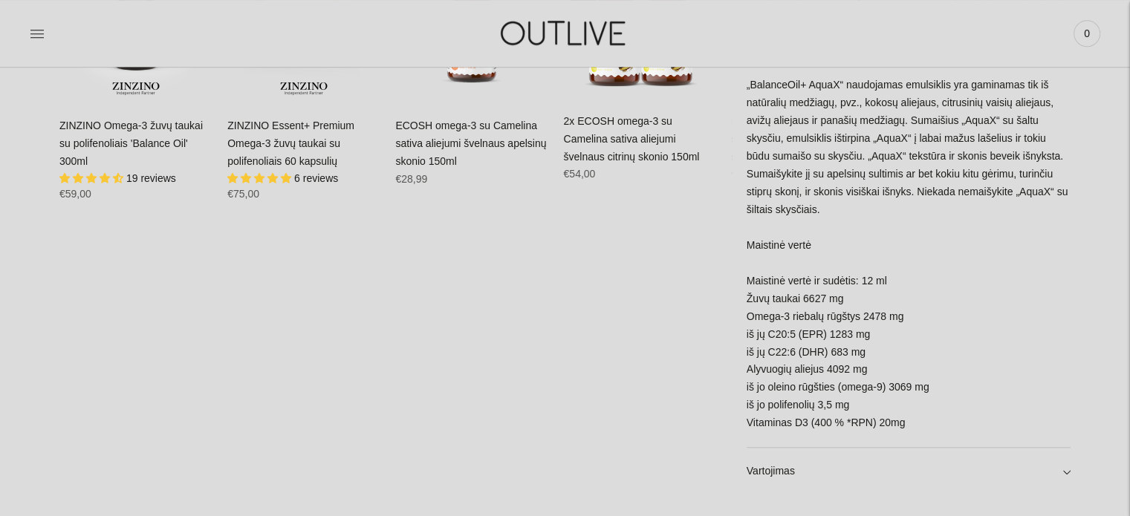
click at [941, 263] on div "Žuvų taukai, emulsikliai (frakcionuotas kokosų aliejus, riebalų rūgščių mono- i…" at bounding box center [908, 217] width 324 height 459
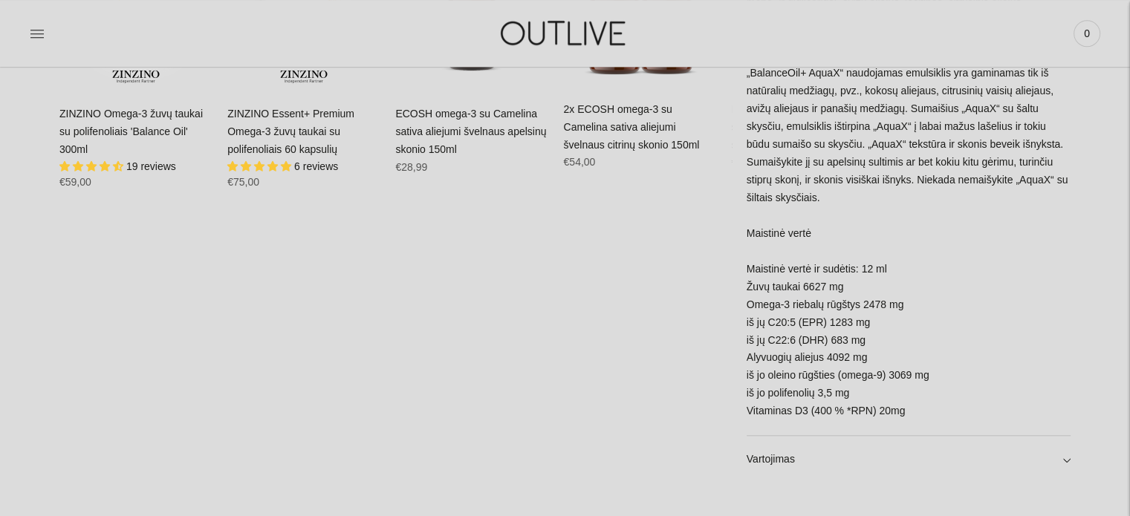
scroll to position [1411, 0]
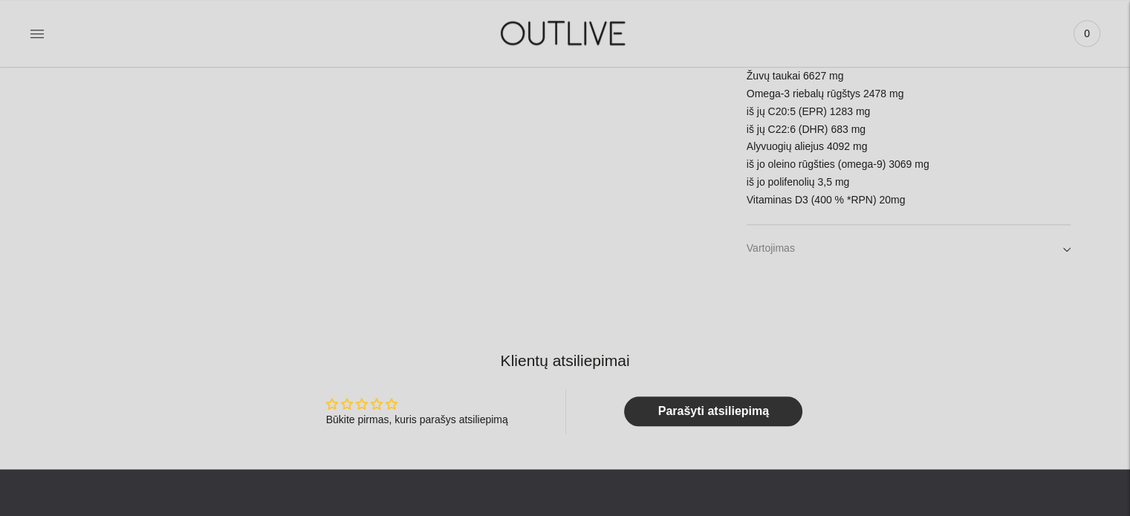
click at [1067, 249] on link "Vartojimas" at bounding box center [908, 249] width 324 height 48
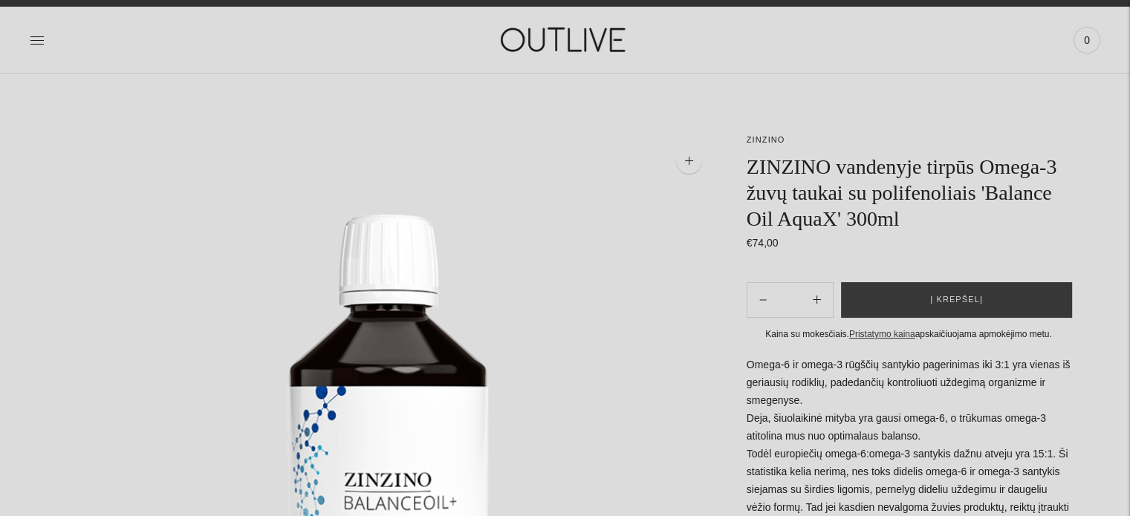
scroll to position [0, 0]
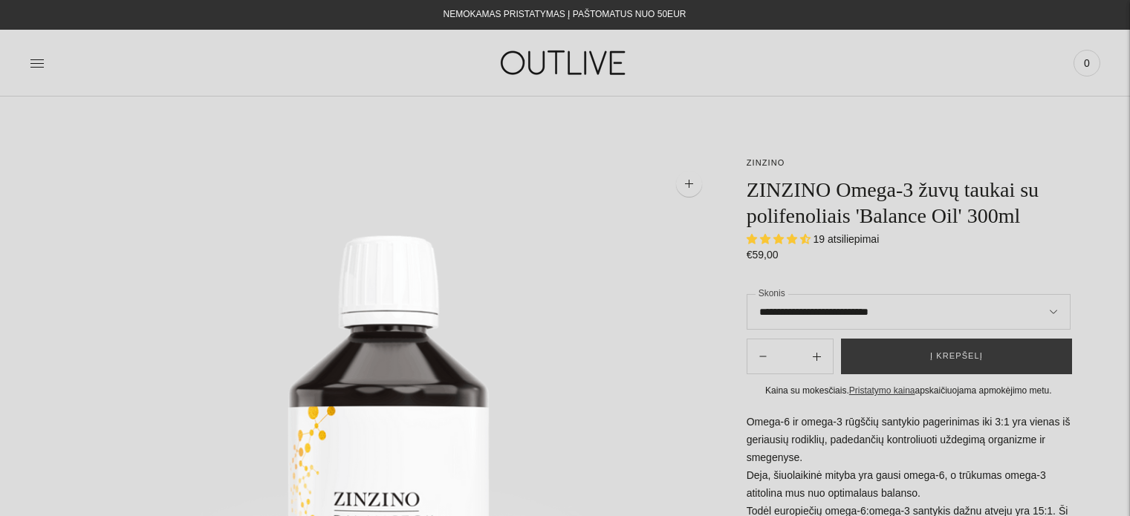
select select "**********"
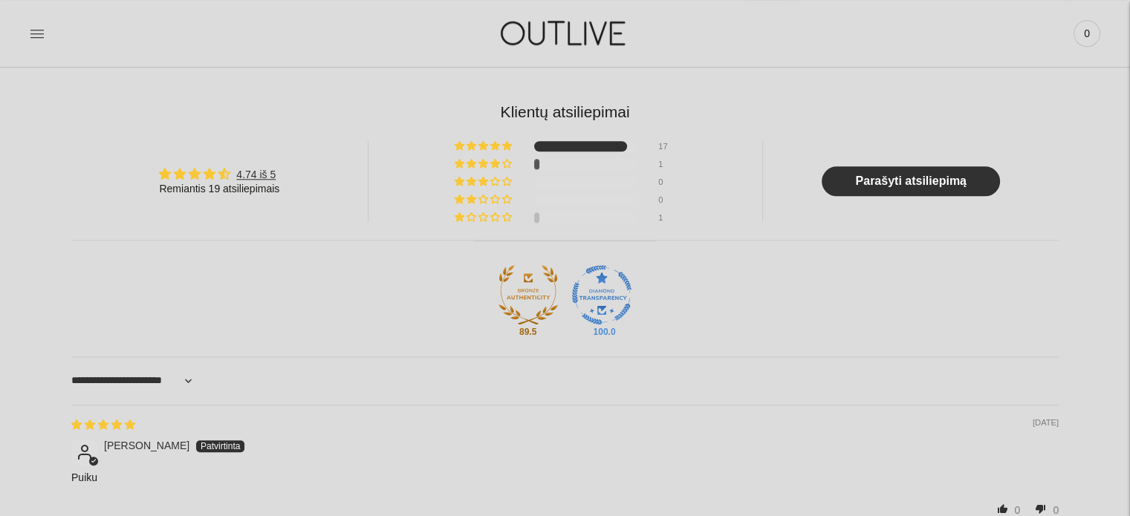
scroll to position [1114, 0]
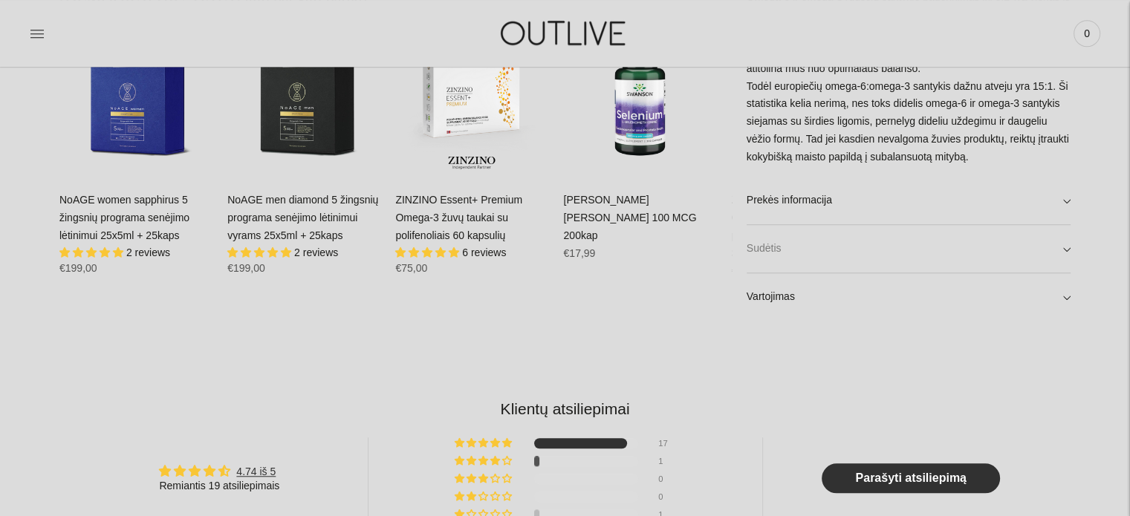
click at [1066, 246] on link "Sudėtis" at bounding box center [908, 249] width 324 height 48
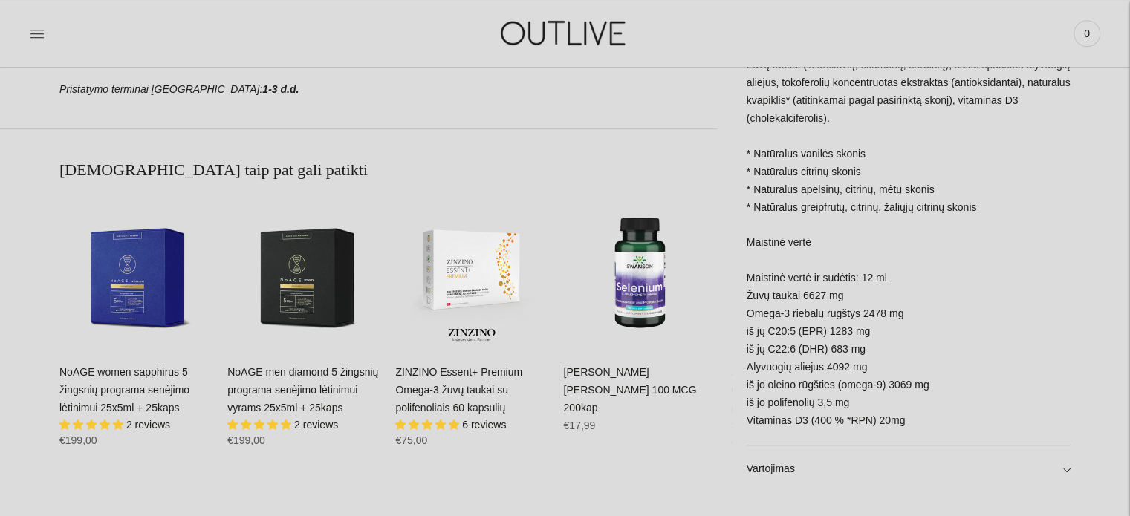
scroll to position [817, 0]
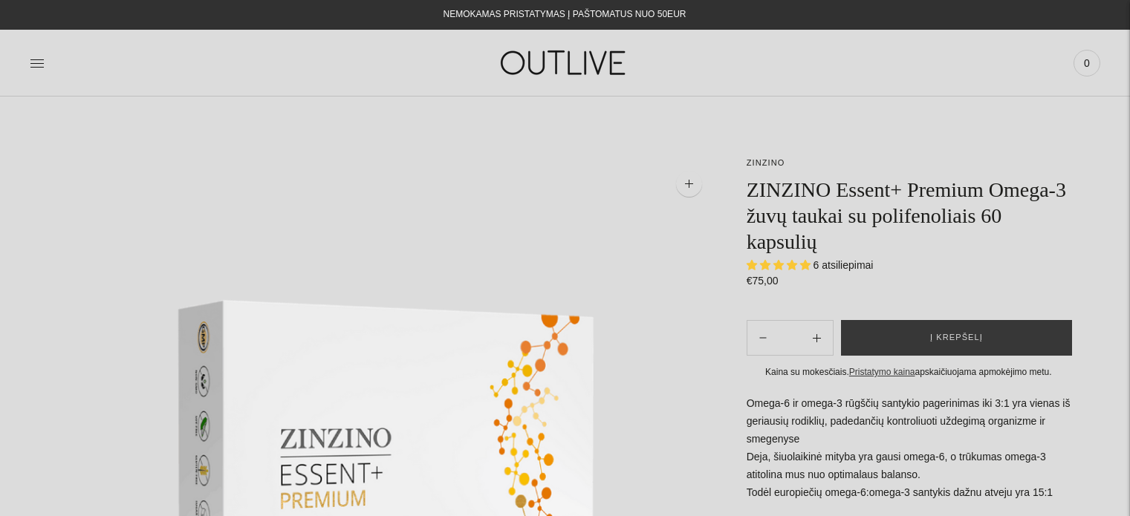
select select "**********"
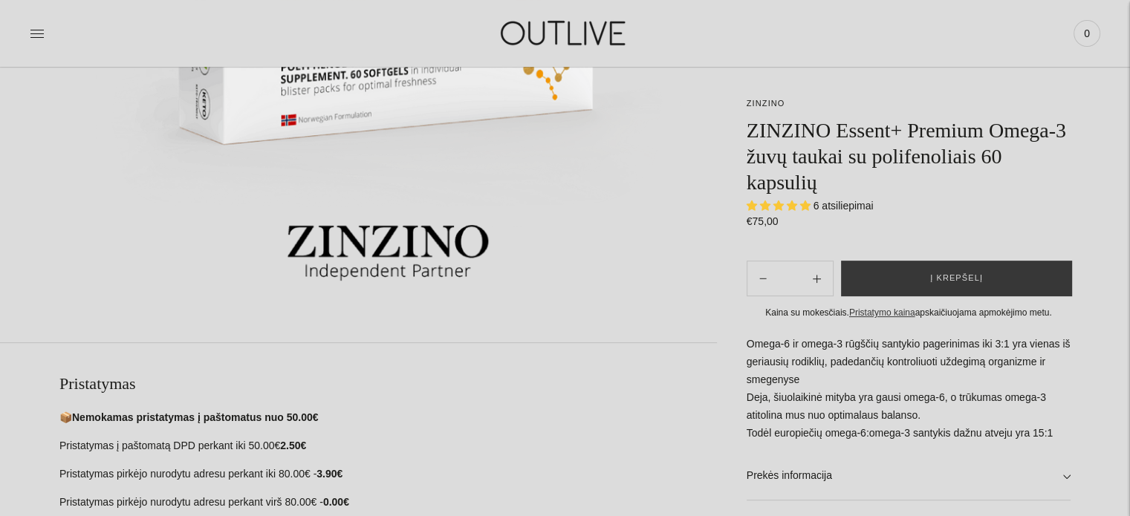
scroll to position [891, 0]
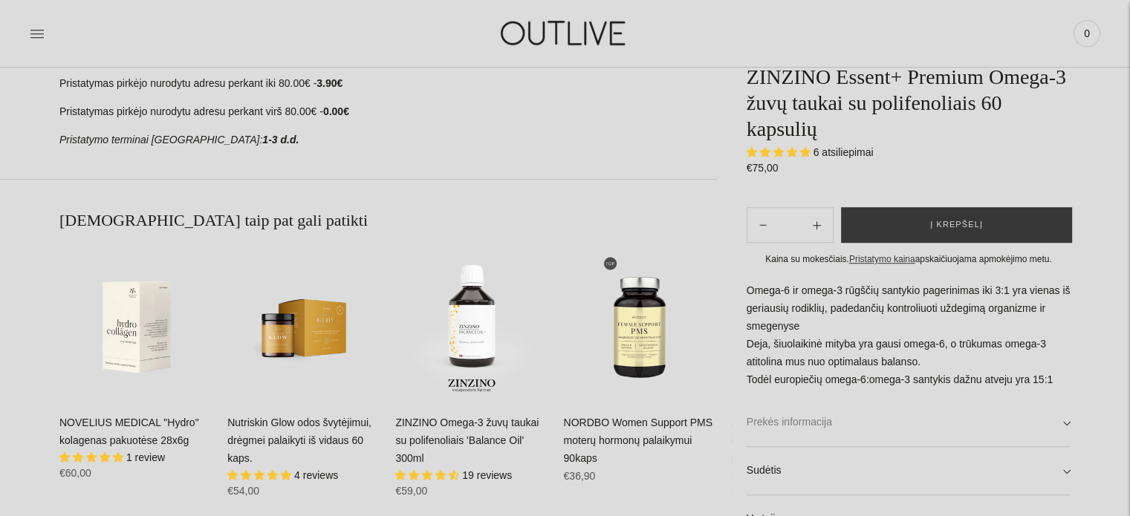
click at [1064, 424] on link "Prekės informacija" at bounding box center [908, 424] width 324 height 48
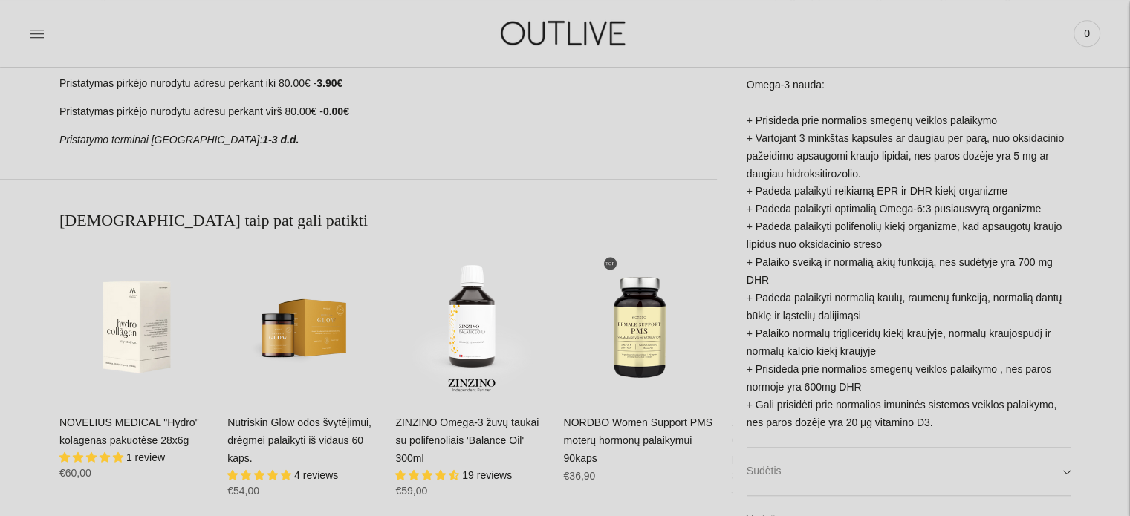
click at [1063, 469] on link "Sudėtis" at bounding box center [908, 472] width 324 height 48
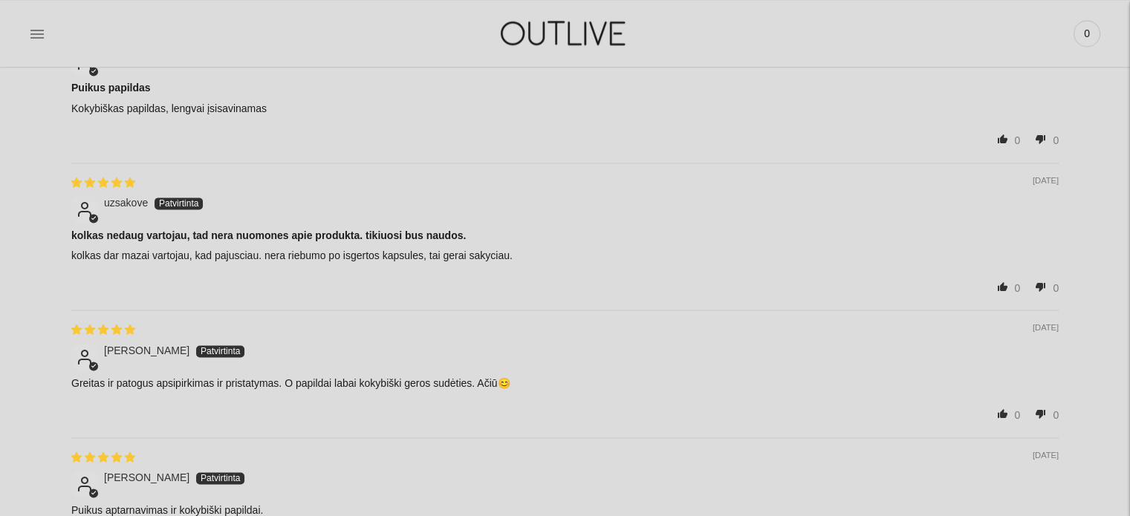
scroll to position [2080, 0]
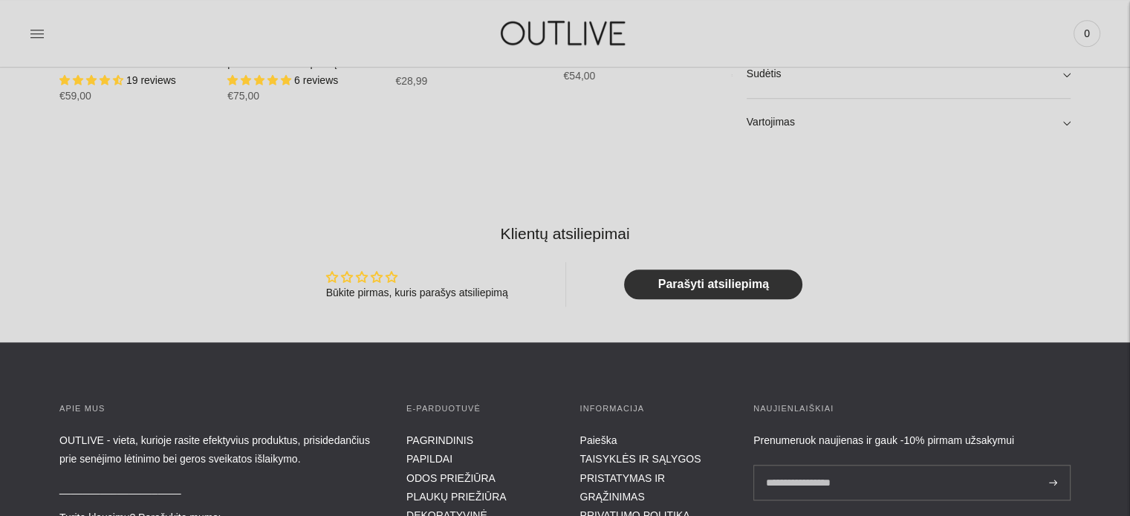
scroll to position [1188, 0]
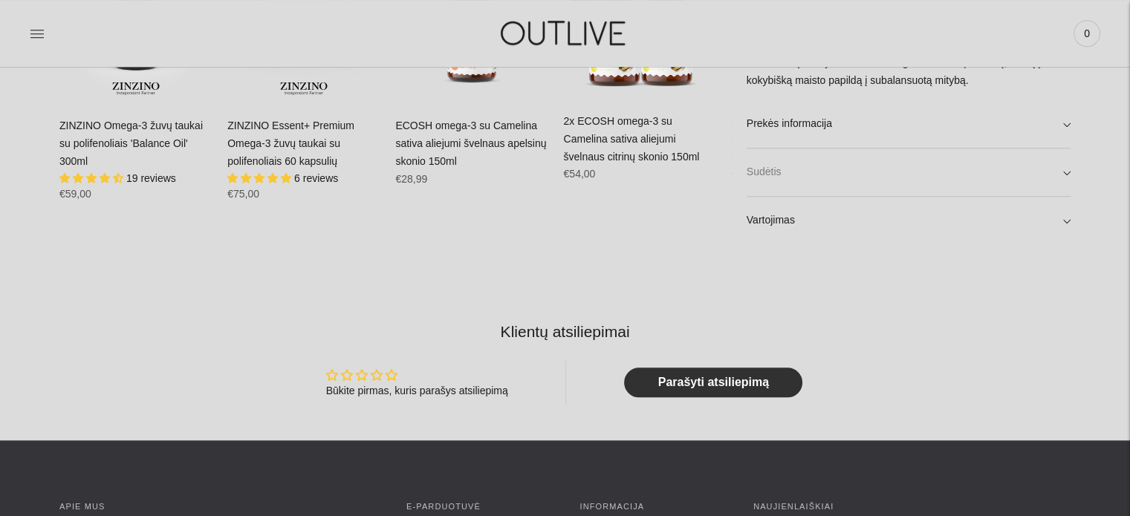
click at [1066, 172] on link "Sudėtis" at bounding box center [908, 172] width 324 height 48
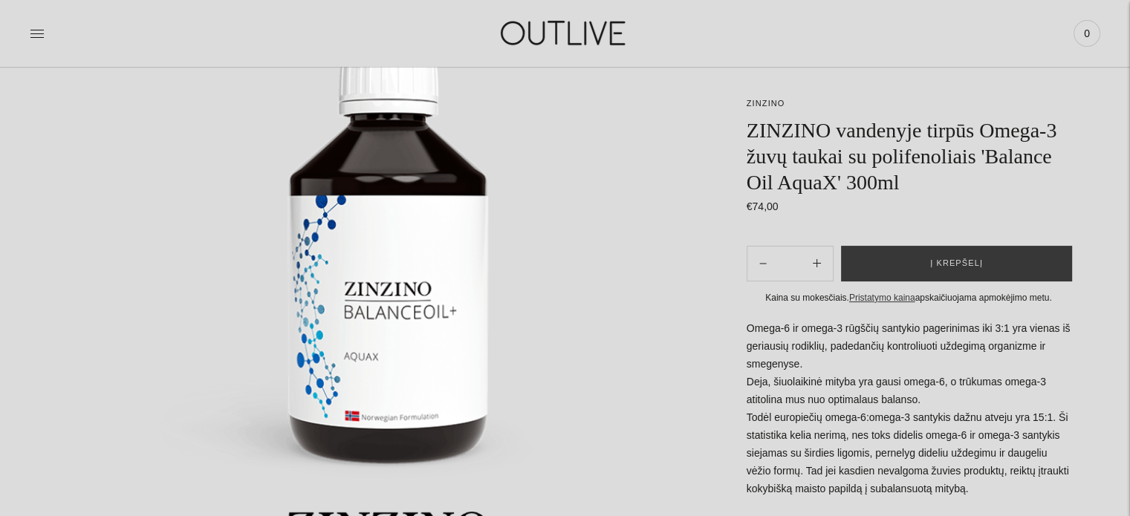
scroll to position [223, 0]
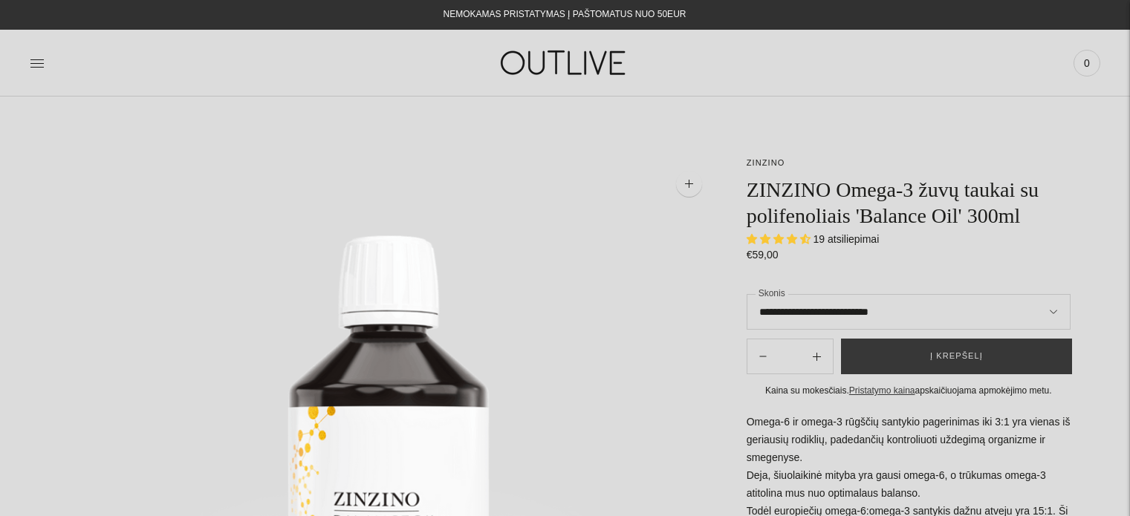
select select "**********"
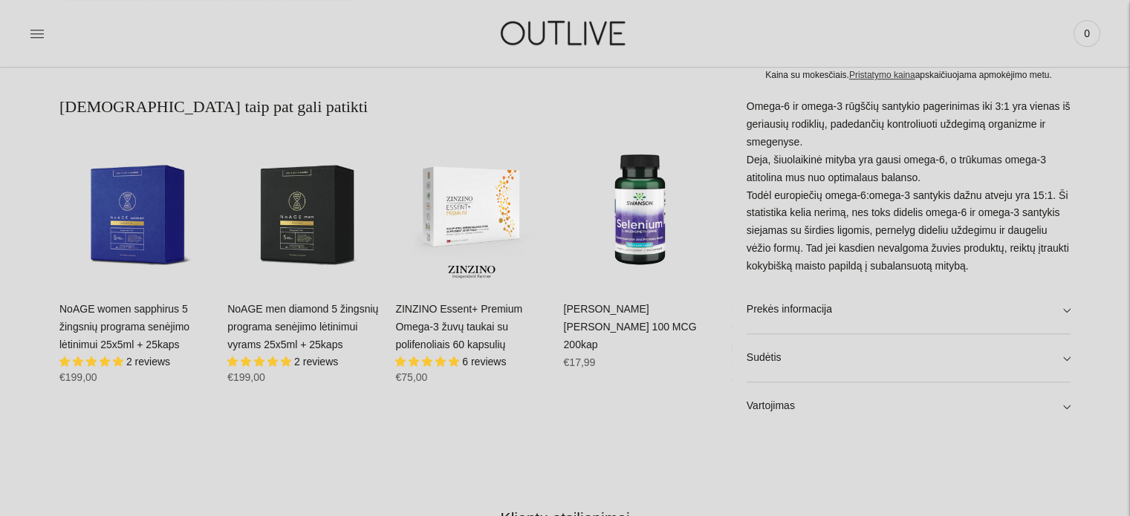
scroll to position [1040, 0]
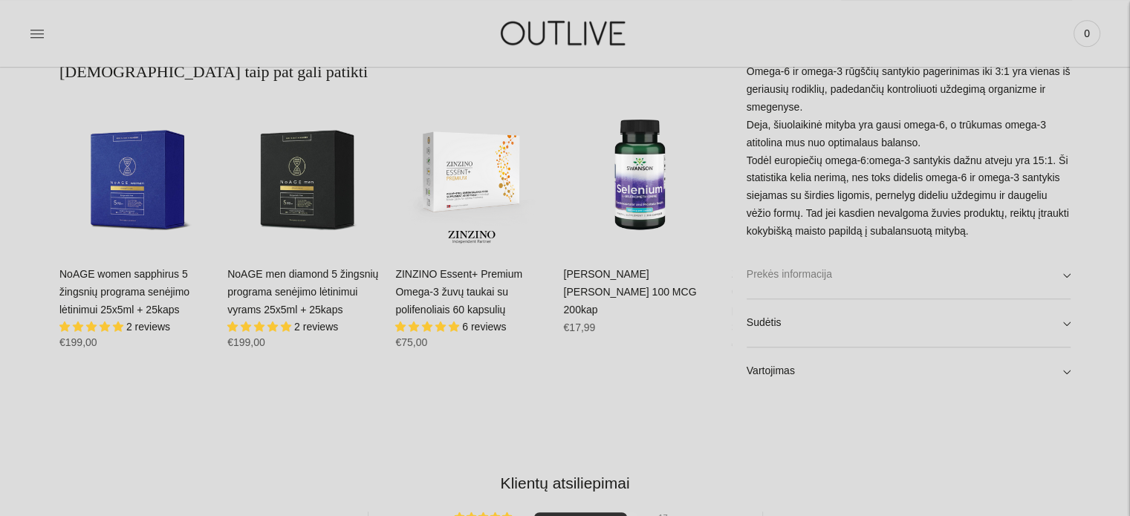
click at [1066, 276] on link "Prekės informacija" at bounding box center [908, 275] width 324 height 48
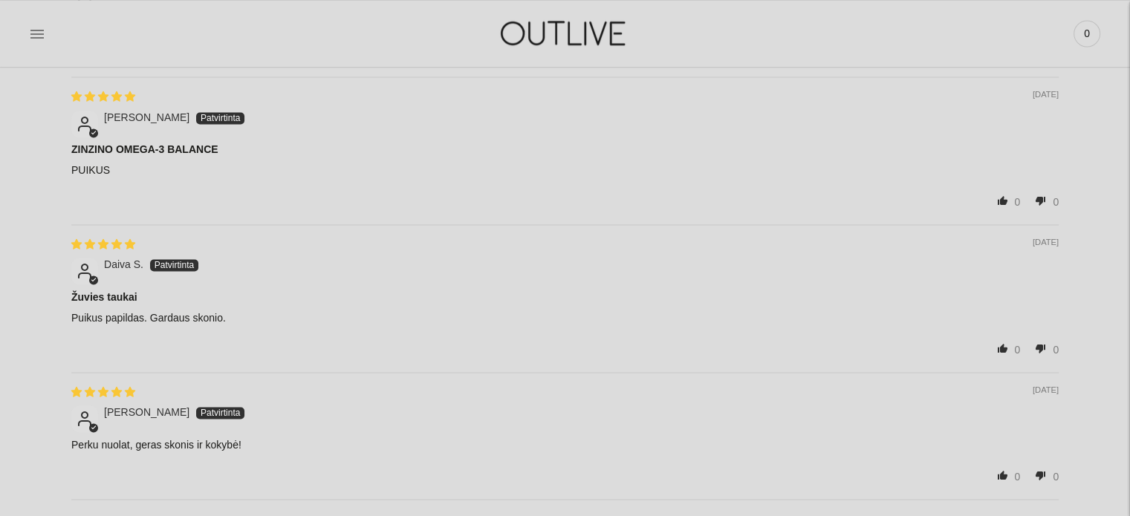
scroll to position [2377, 0]
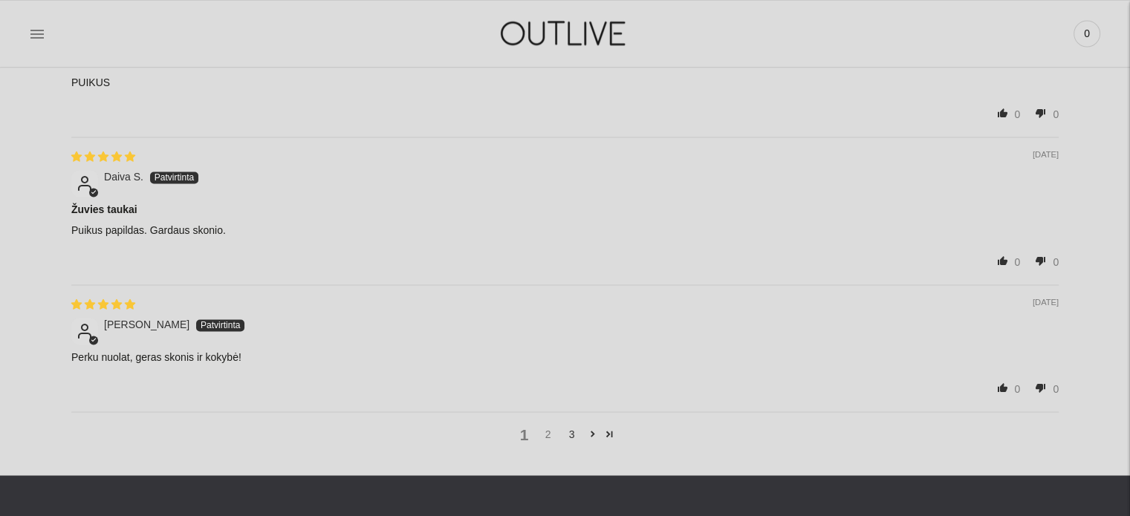
click at [547, 433] on link "2" at bounding box center [548, 434] width 24 height 16
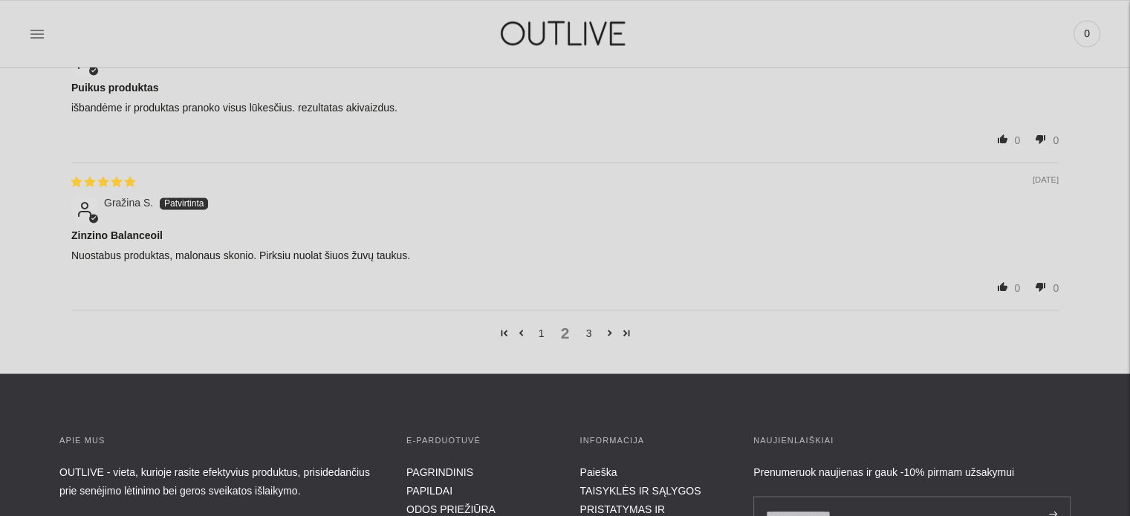
scroll to position [2481, 0]
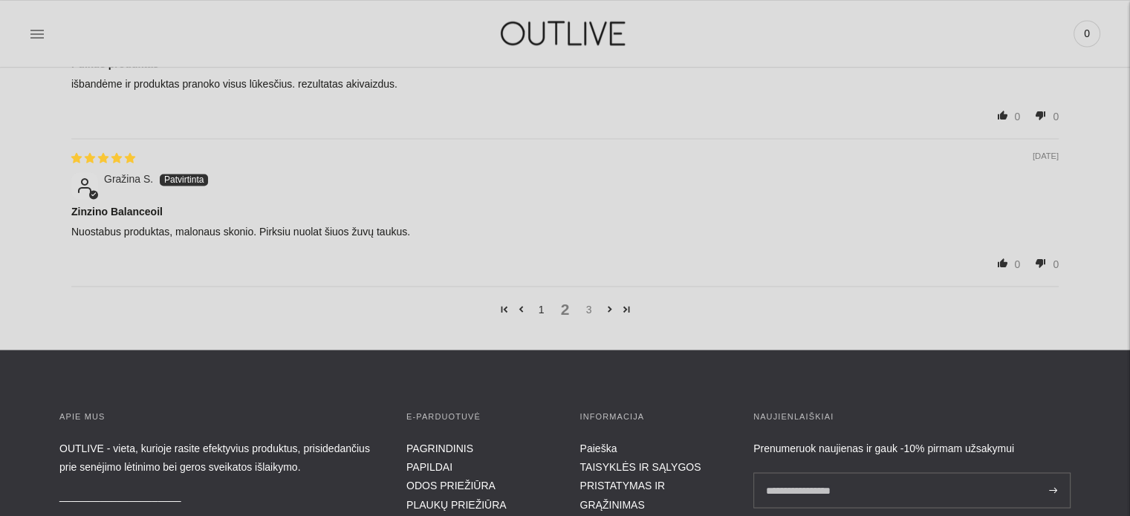
click at [586, 305] on link "3" at bounding box center [589, 310] width 24 height 16
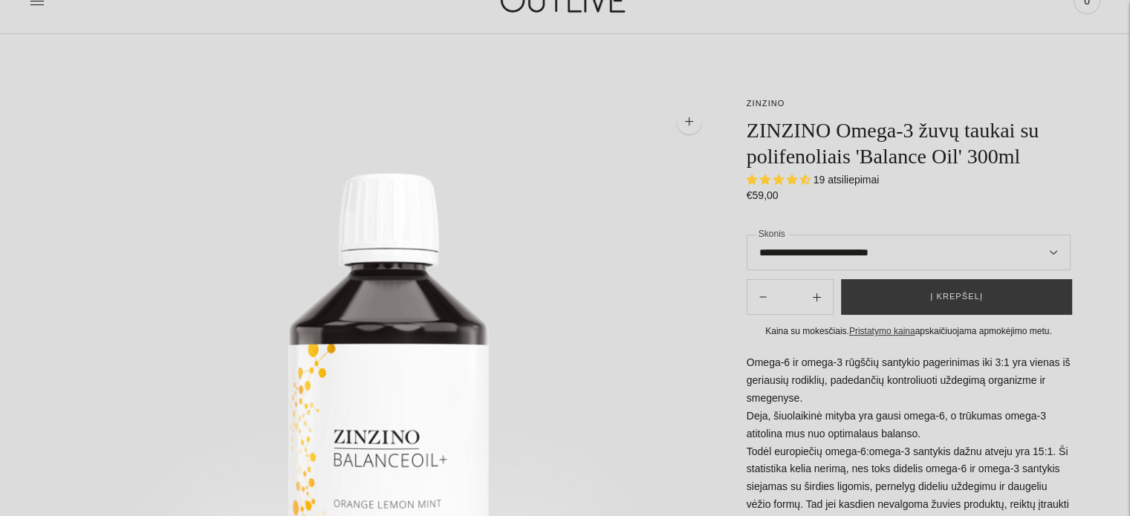
scroll to position [0, 0]
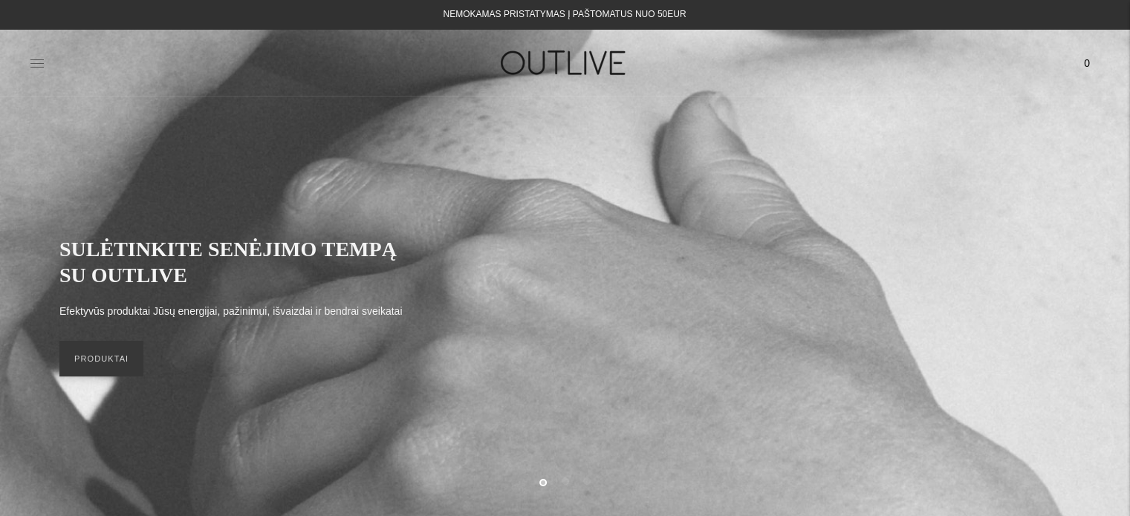
click at [39, 62] on icon at bounding box center [37, 63] width 15 height 15
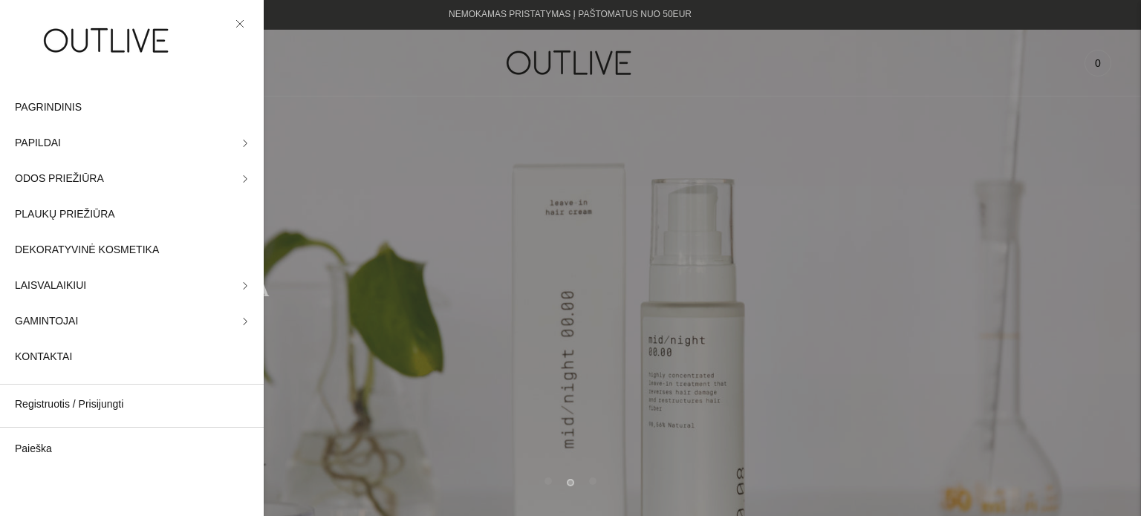
click at [241, 23] on icon at bounding box center [239, 23] width 7 height 7
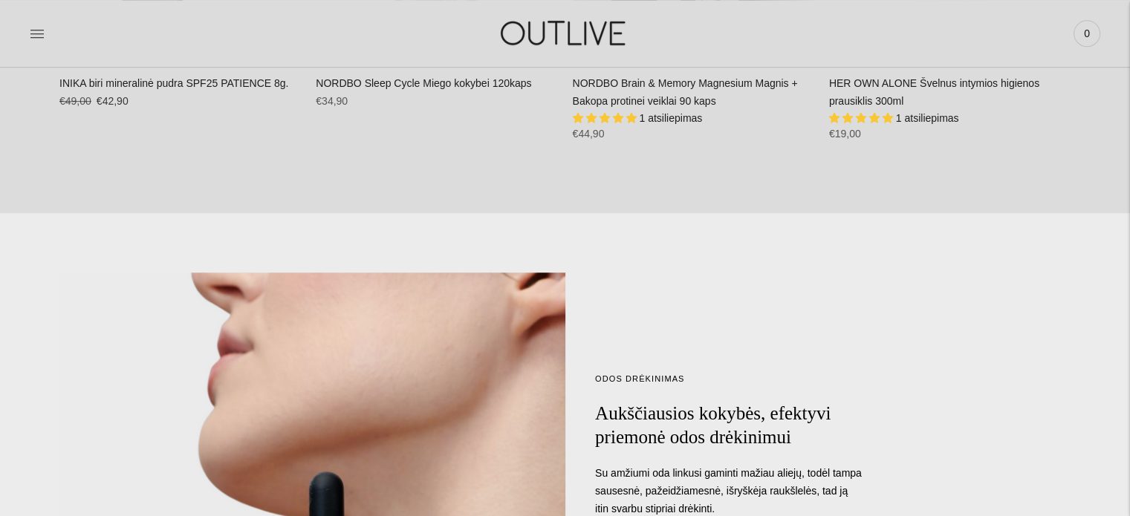
scroll to position [668, 0]
